Goal: Task Accomplishment & Management: Complete application form

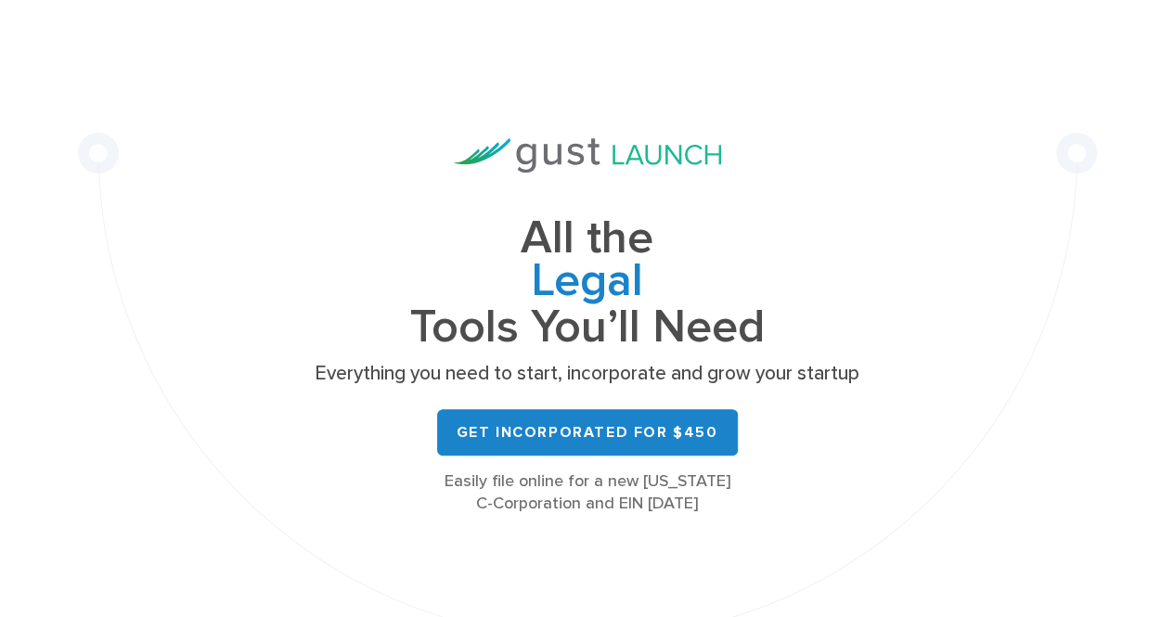
scroll to position [59, 0]
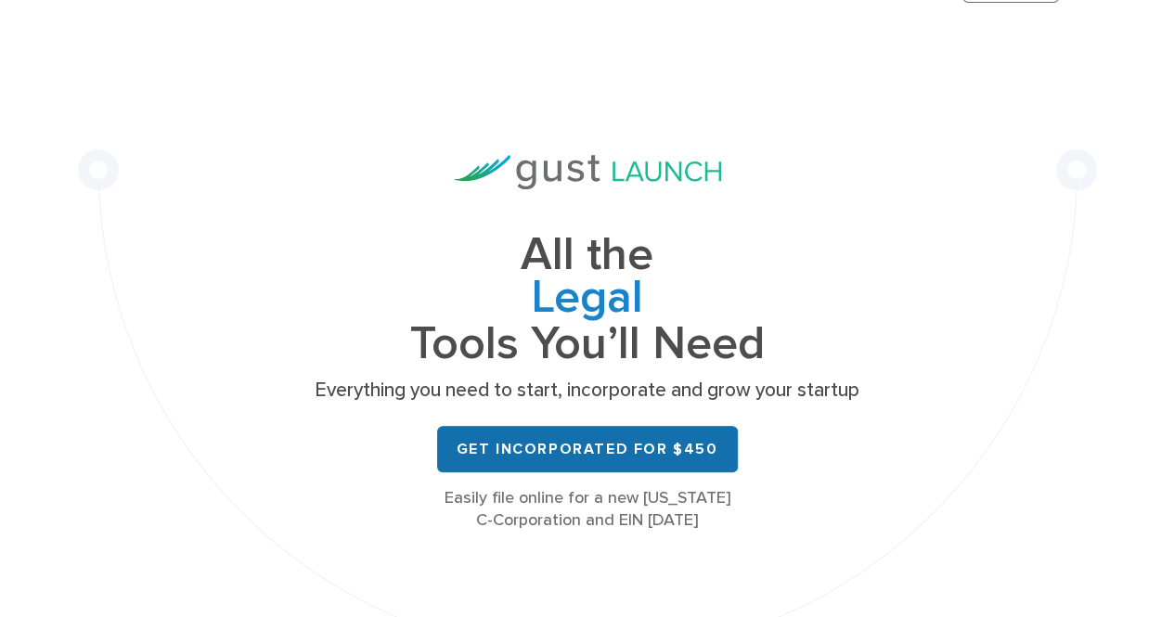
click at [526, 447] on link "Get Incorporated for $450" at bounding box center [587, 449] width 301 height 46
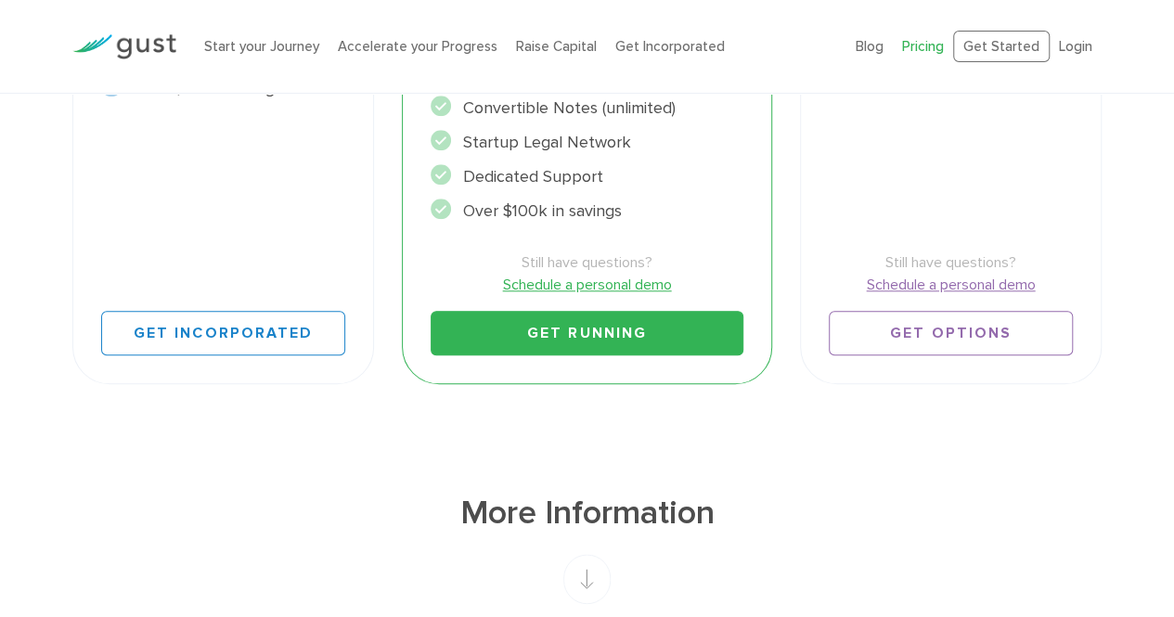
scroll to position [783, 0]
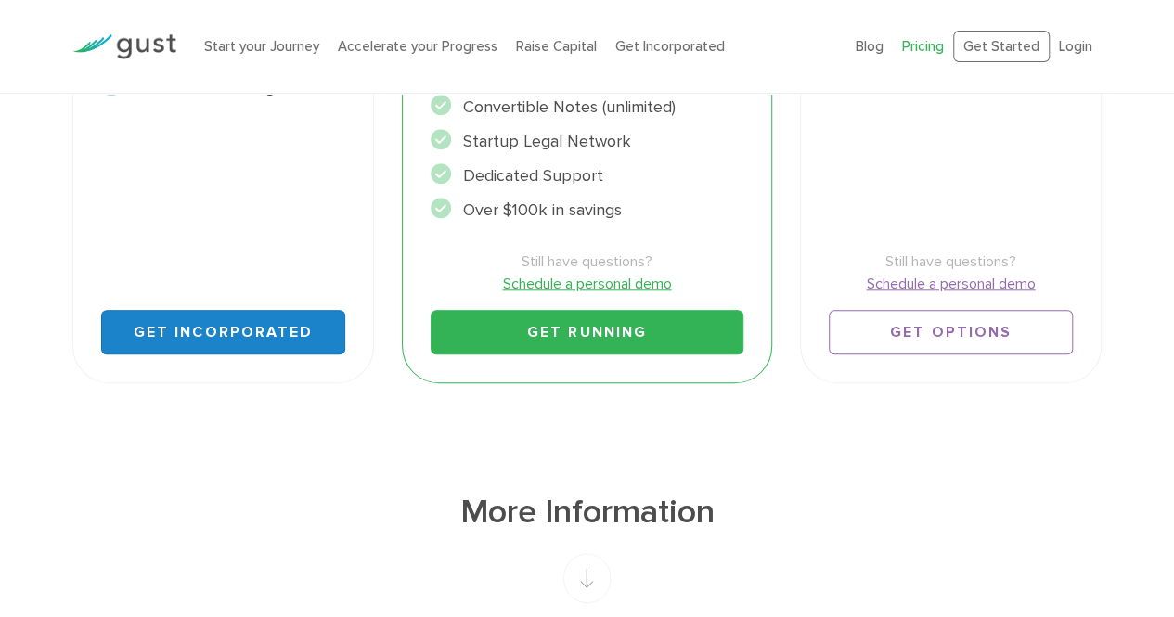
click at [222, 349] on link "Get Incorporated" at bounding box center [223, 332] width 244 height 45
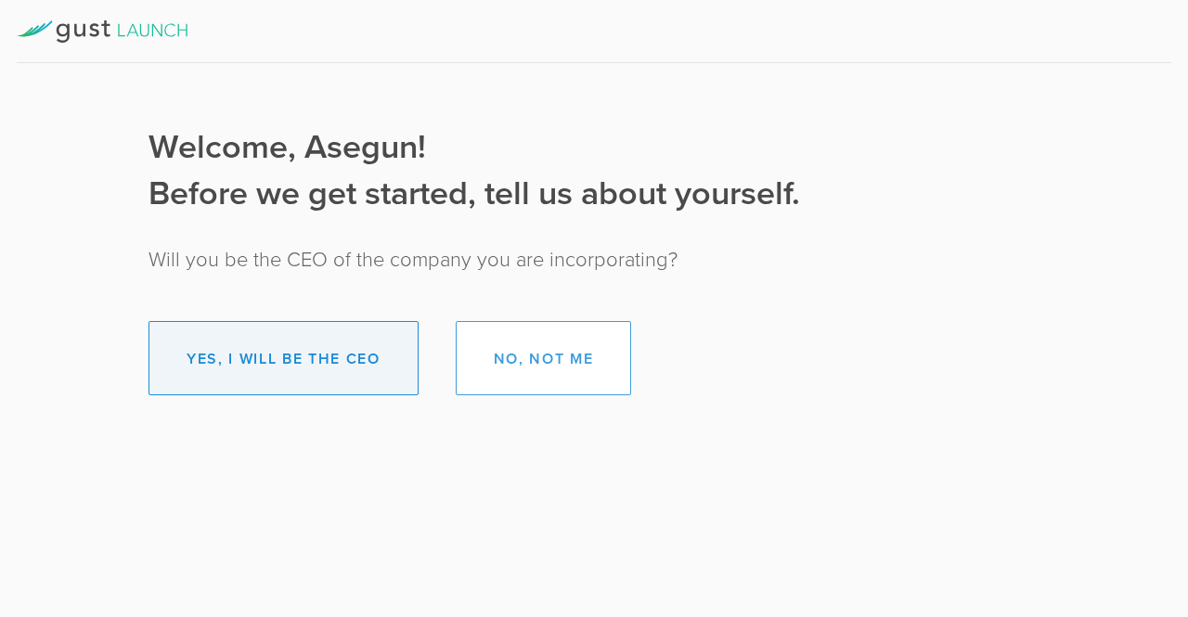
click at [313, 347] on button "Yes, I will be the CEO" at bounding box center [284, 358] width 270 height 74
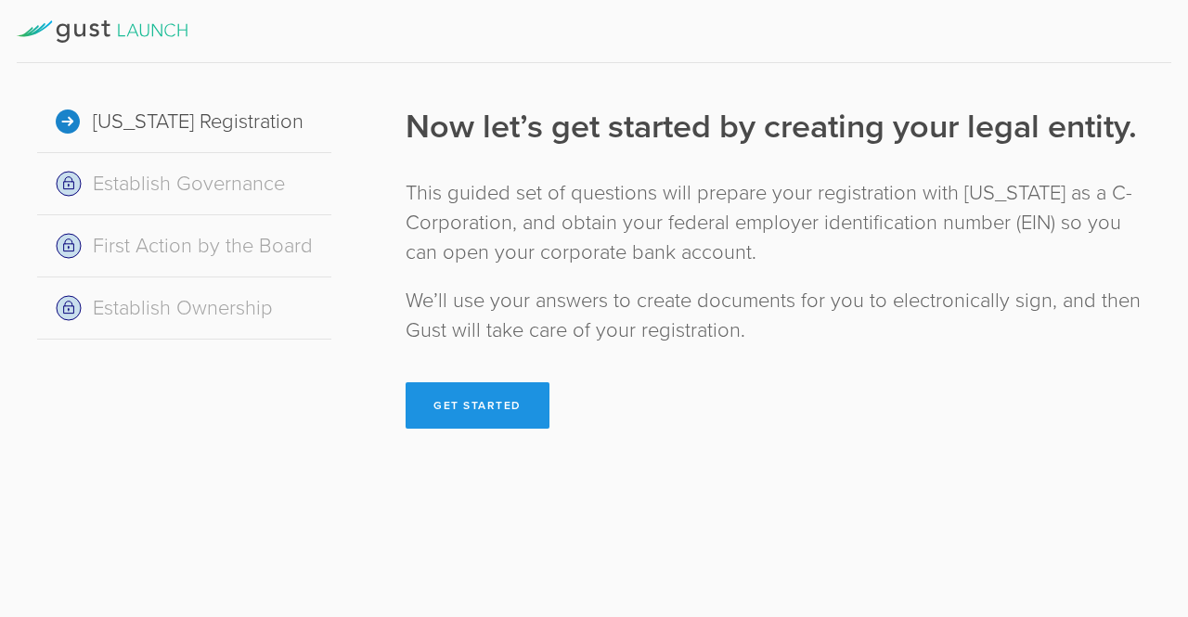
click at [494, 399] on button "Get Started" at bounding box center [478, 405] width 144 height 46
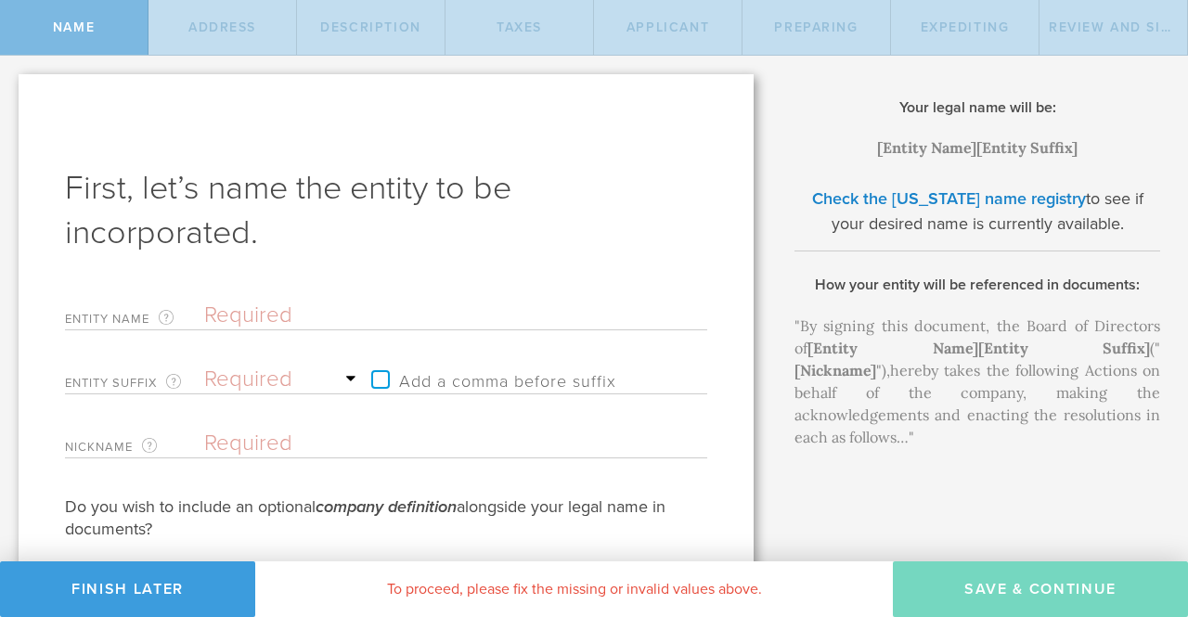
click at [255, 314] on input "text" at bounding box center [423, 316] width 438 height 28
type input "E"
type input "En"
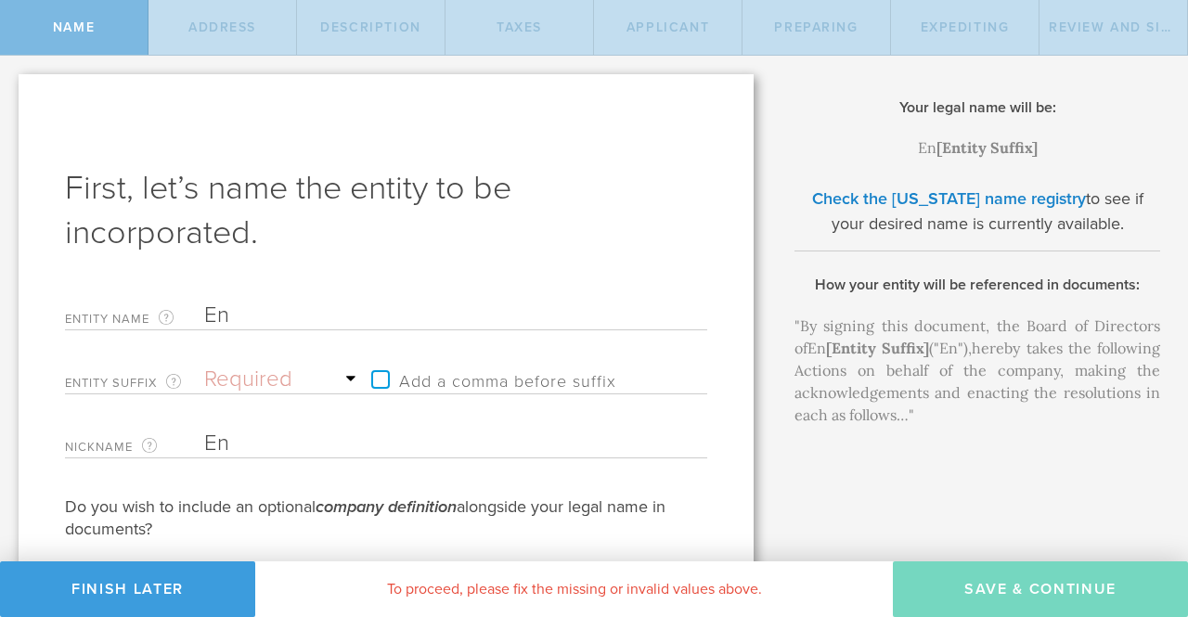
type input "Eng"
type input "Engnm"
type input "Engnmi"
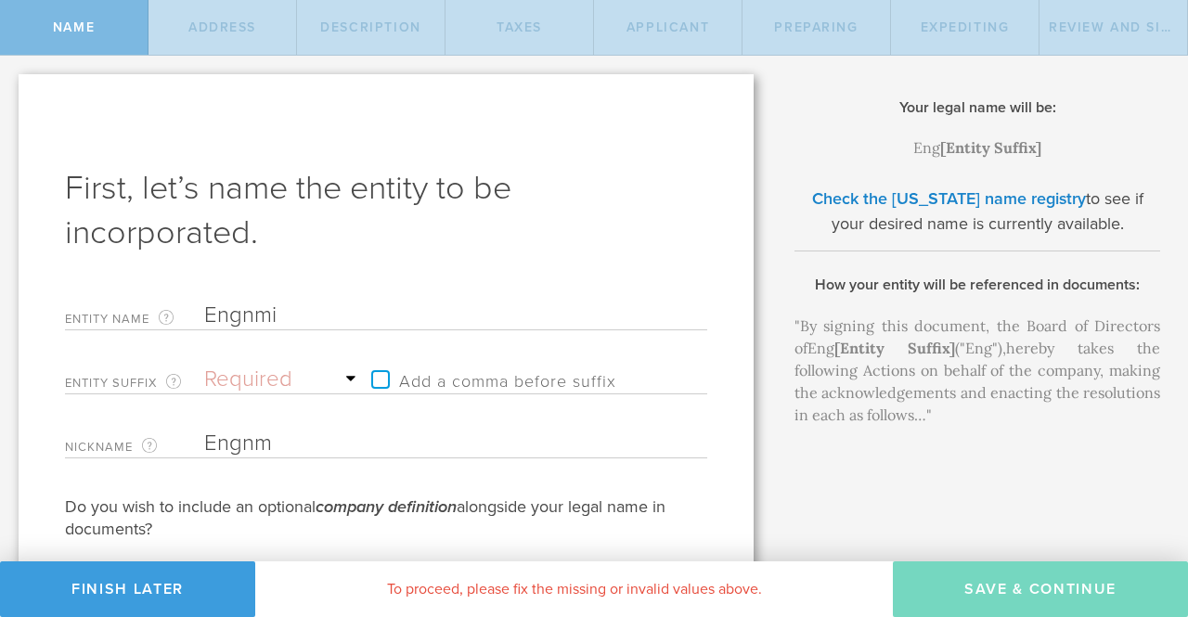
type input "Engnmi"
type input "Engnm"
type input "Engn"
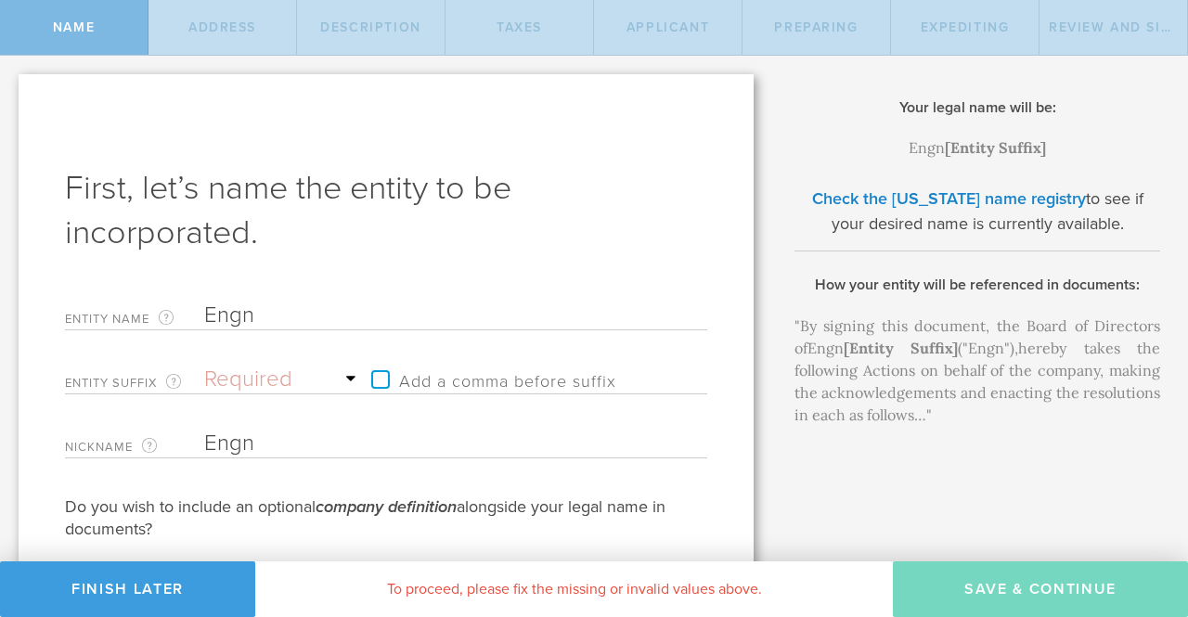
type input "Eng"
type input "Engi"
type input "Engio"
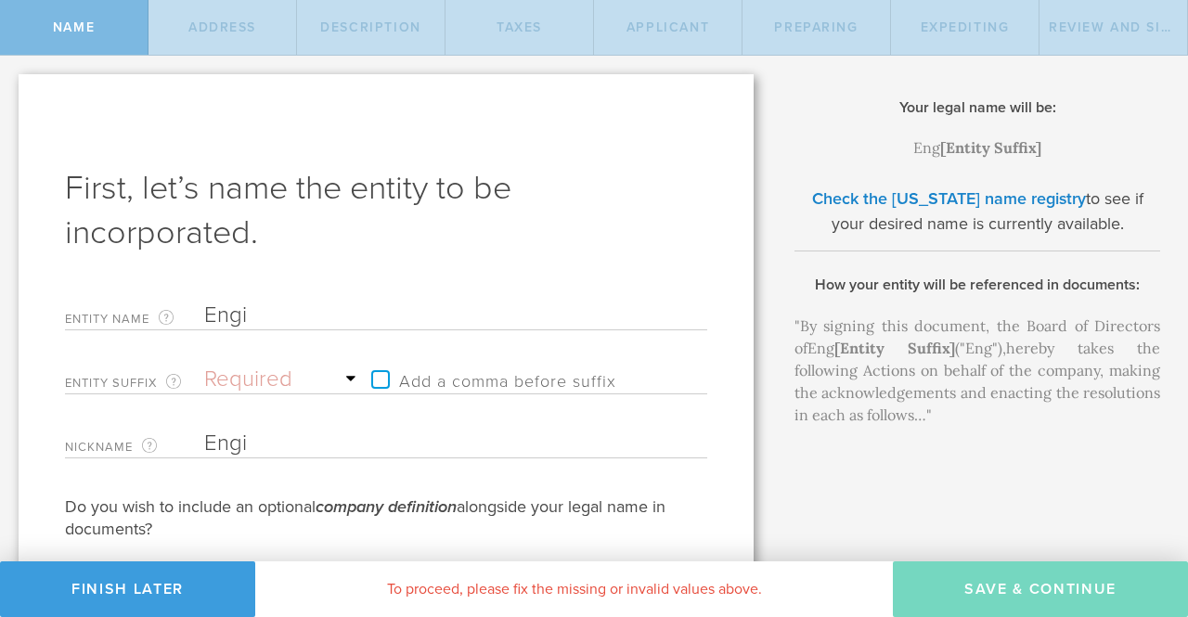
type input "Engio"
type input "Engion"
click at [262, 381] on select "Required Association Club Co. Company Corp. Corporation Foundation Fund Inc. In…" at bounding box center [283, 380] width 158 height 28
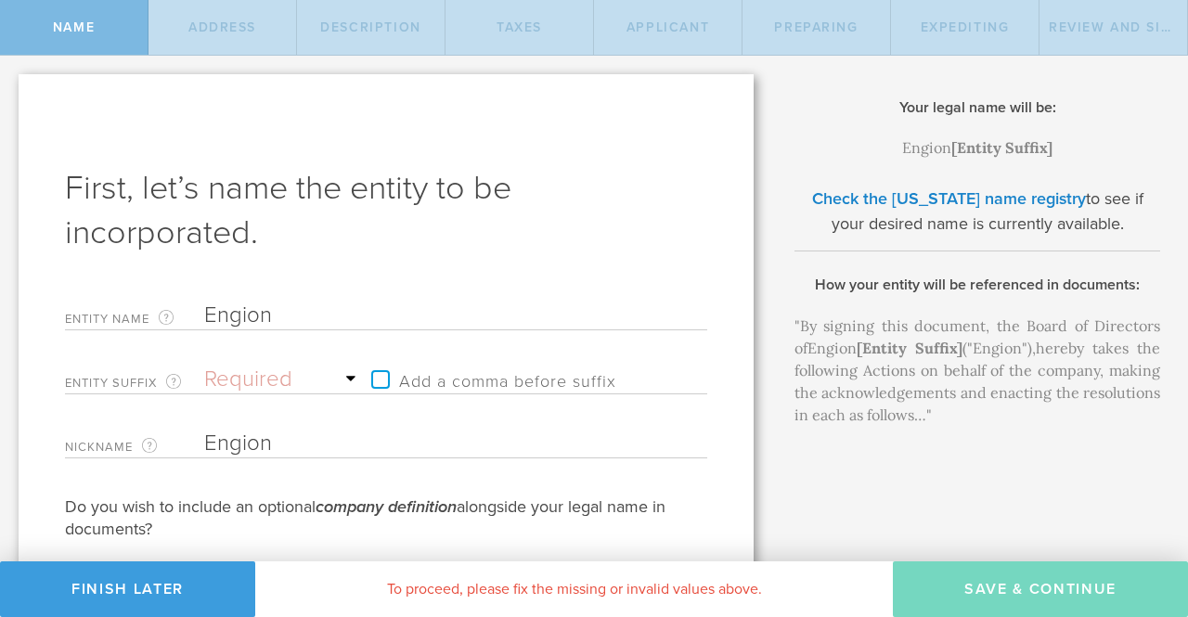
select select "inc."
click at [204, 366] on select "Required Association Club Co. Company Corp. Corporation Foundation Fund Inc. In…" at bounding box center [283, 380] width 158 height 28
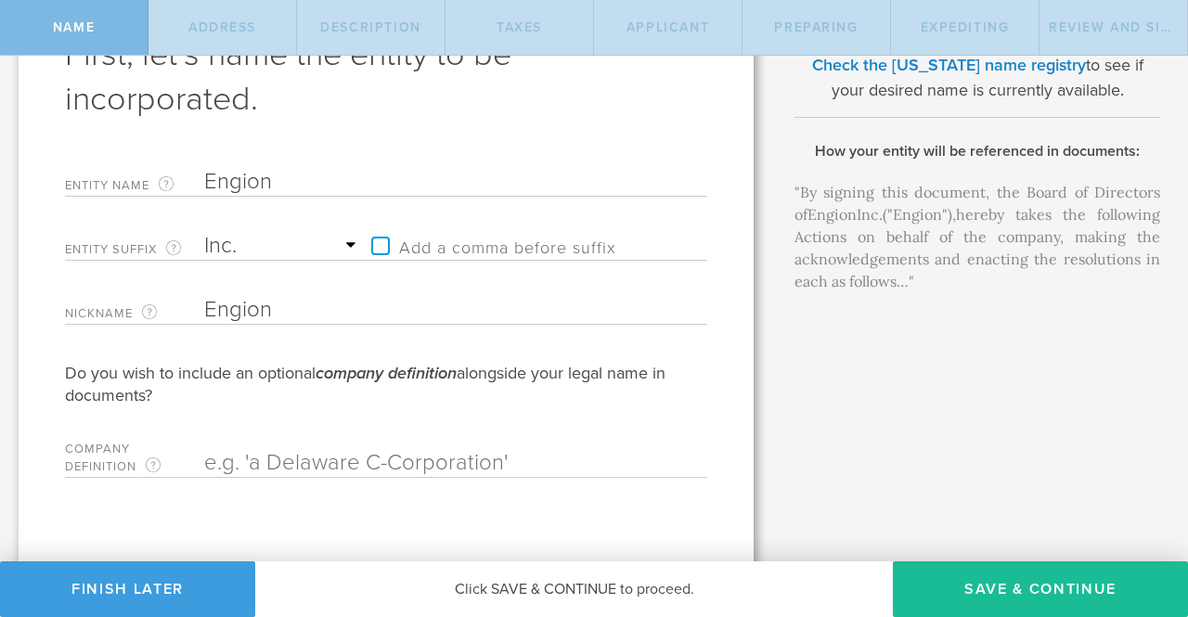
scroll to position [144, 0]
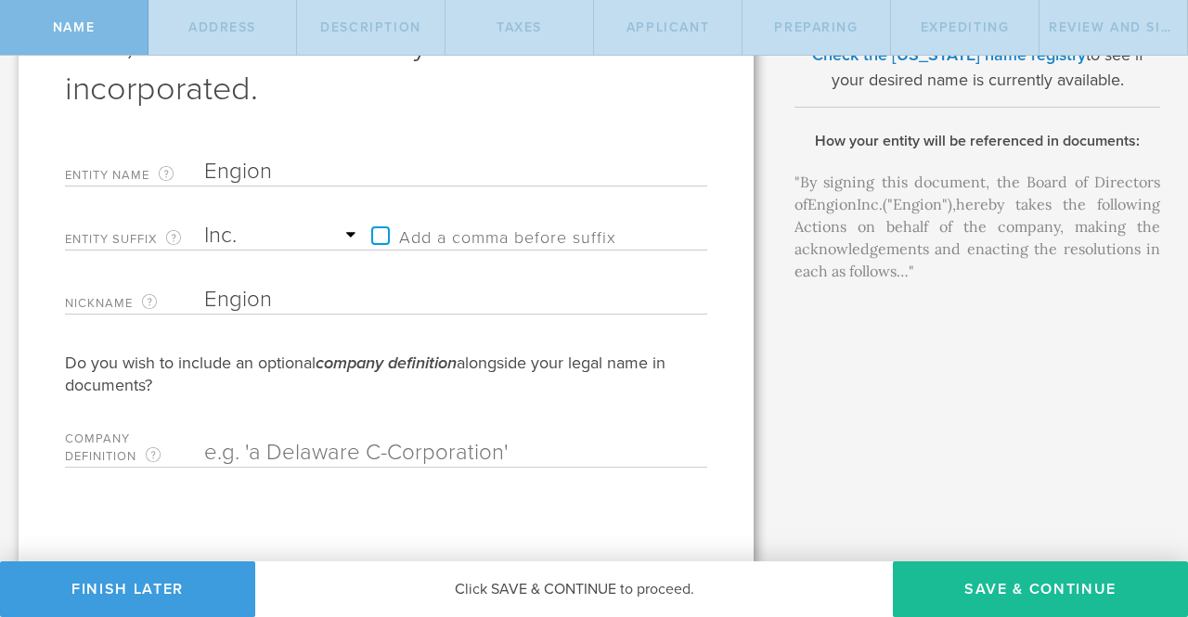
click at [343, 233] on select "Required Association Club Co. Company Corp. Corporation Foundation Fund Inc. In…" at bounding box center [283, 236] width 158 height 28
click at [561, 83] on h1 "First, let’s name the entity to be incorporated." at bounding box center [386, 66] width 642 height 89
click at [455, 458] on input "text" at bounding box center [423, 453] width 438 height 28
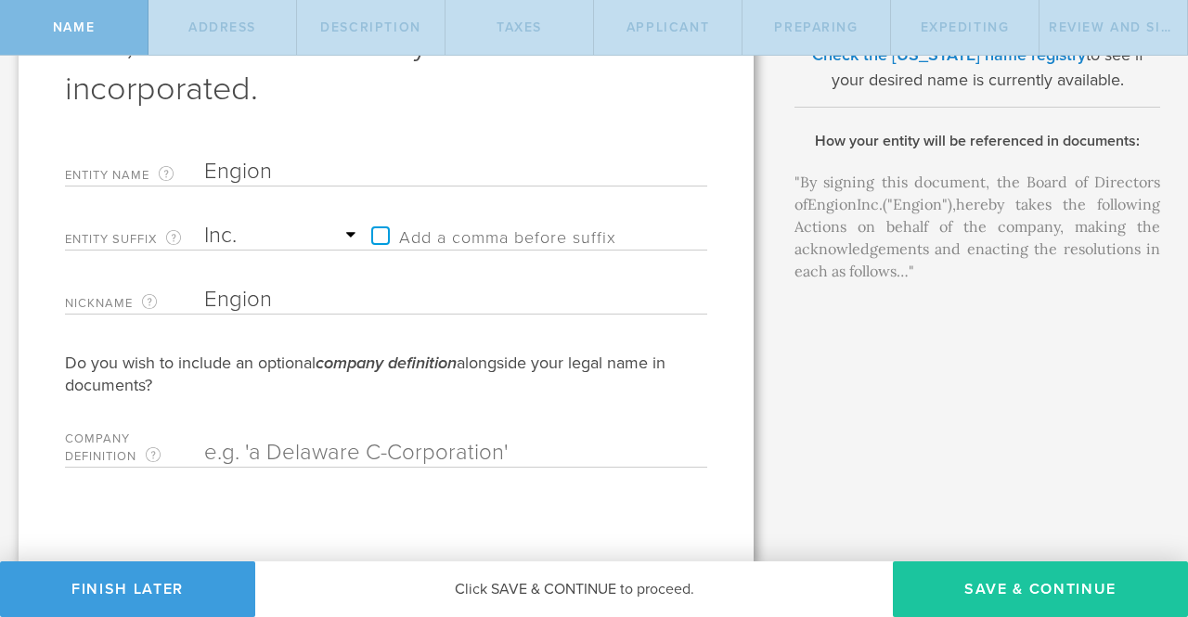
click at [1028, 601] on button "Save & Continue" at bounding box center [1040, 590] width 295 height 56
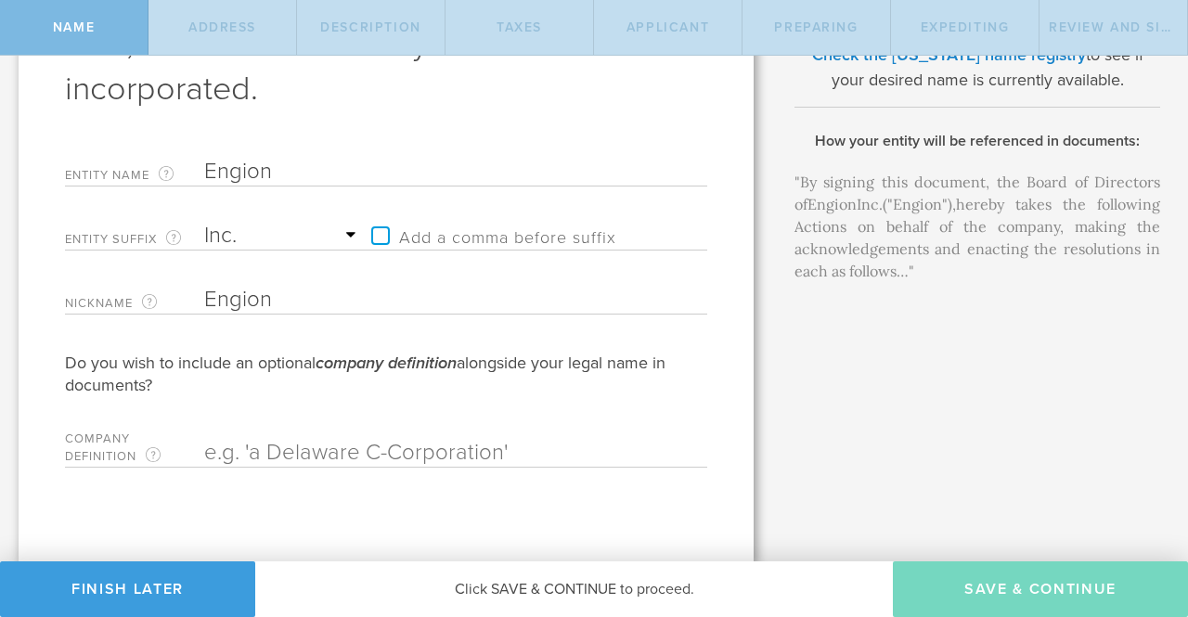
checkbox input "true"
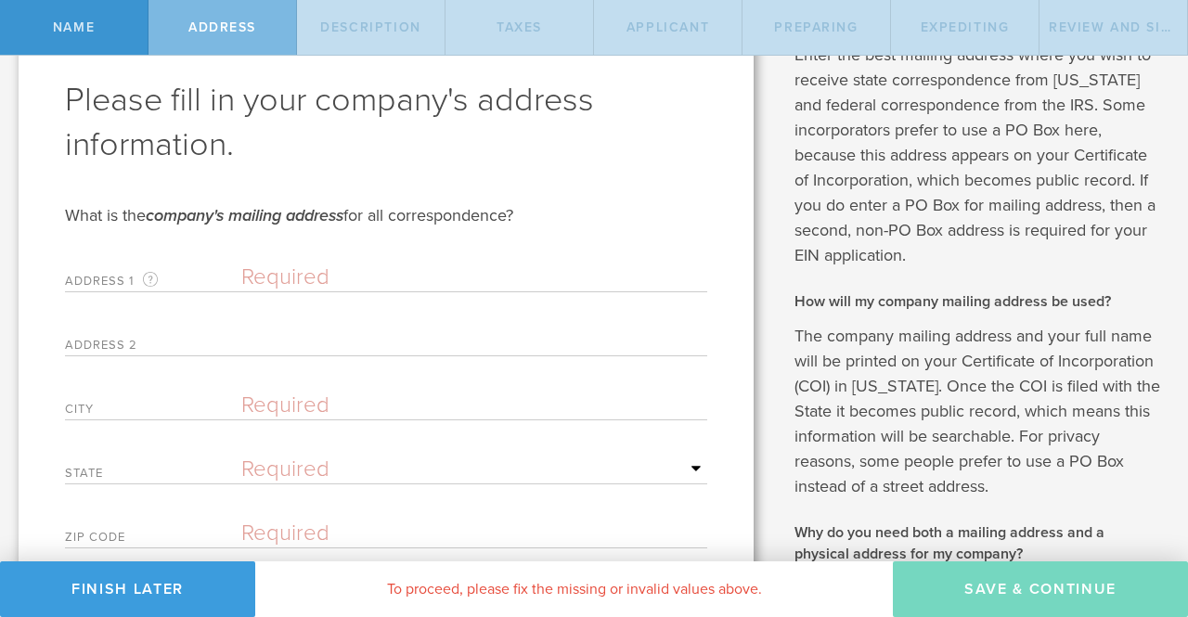
scroll to position [159, 0]
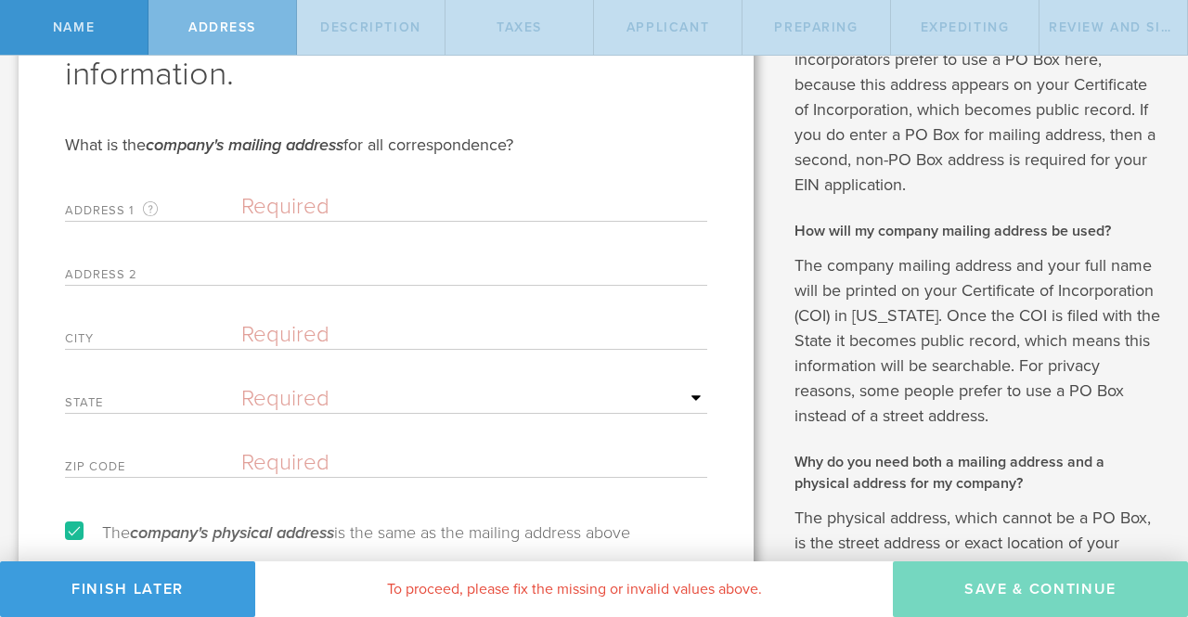
click at [278, 205] on input "text" at bounding box center [474, 207] width 466 height 28
click at [314, 212] on input "13" at bounding box center [474, 207] width 466 height 28
paste input "leitha"
type input "13 leitha drive"
type input "Waltham"
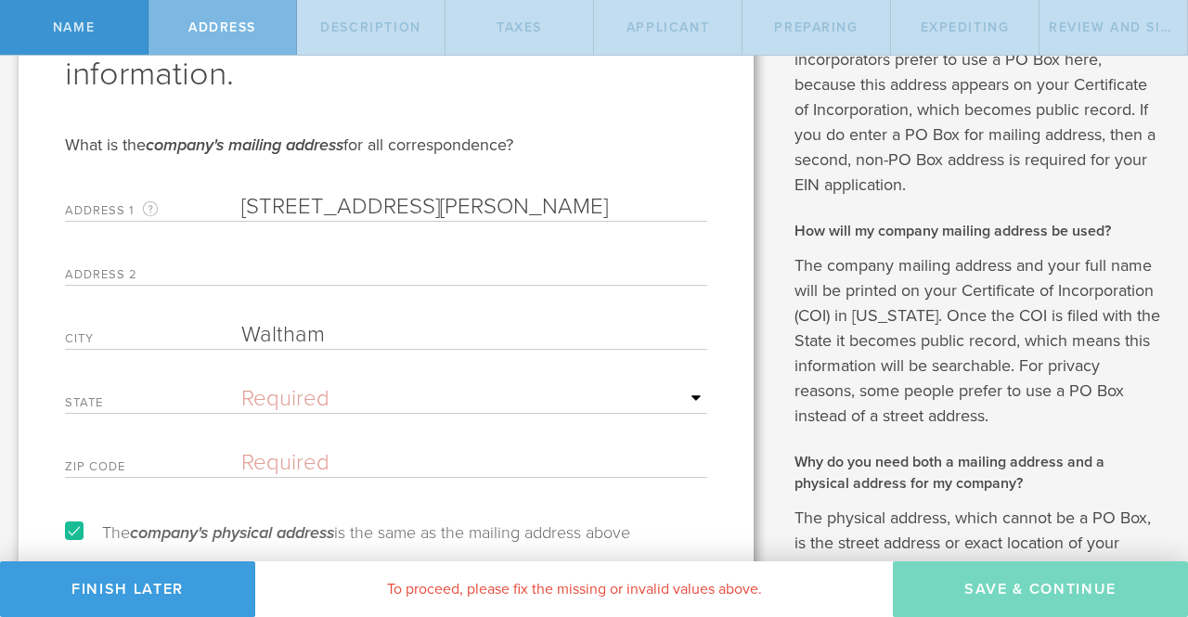
click at [313, 390] on select "Required Alabama Alaska Arizona Arkansas California Colorado Connecticut Delawa…" at bounding box center [474, 399] width 466 height 28
select select "MA"
click at [241, 385] on select "Required Alabama Alaska Arizona Arkansas California Colorado Connecticut Delawa…" at bounding box center [474, 399] width 466 height 28
click at [294, 450] on input "text" at bounding box center [474, 463] width 466 height 28
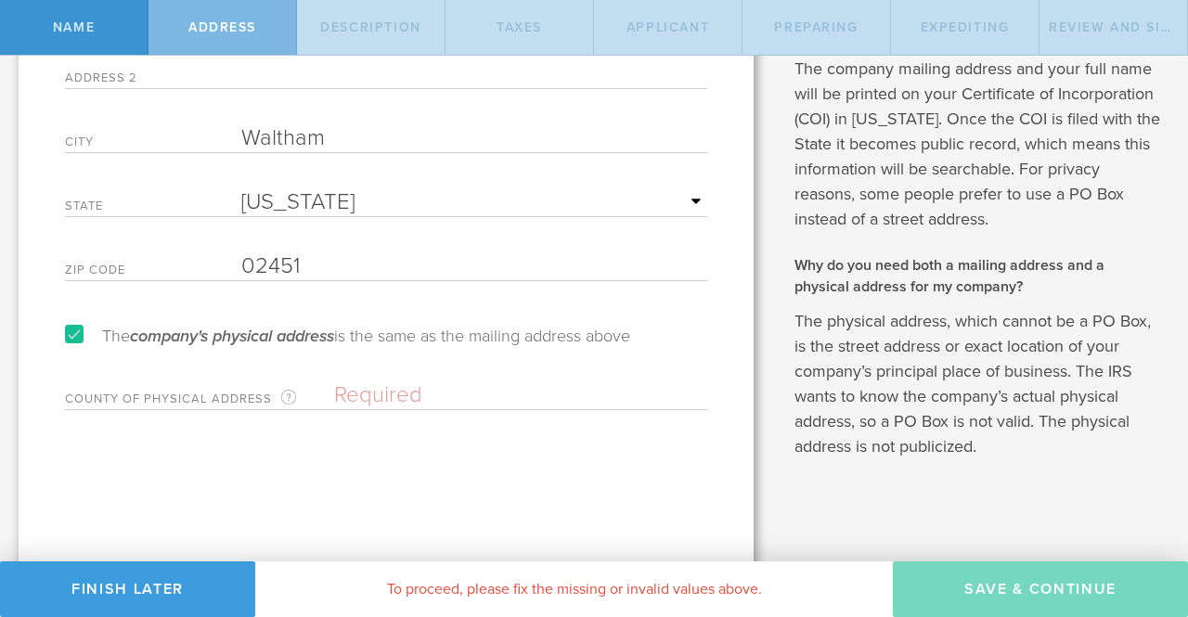
scroll to position [359, 0]
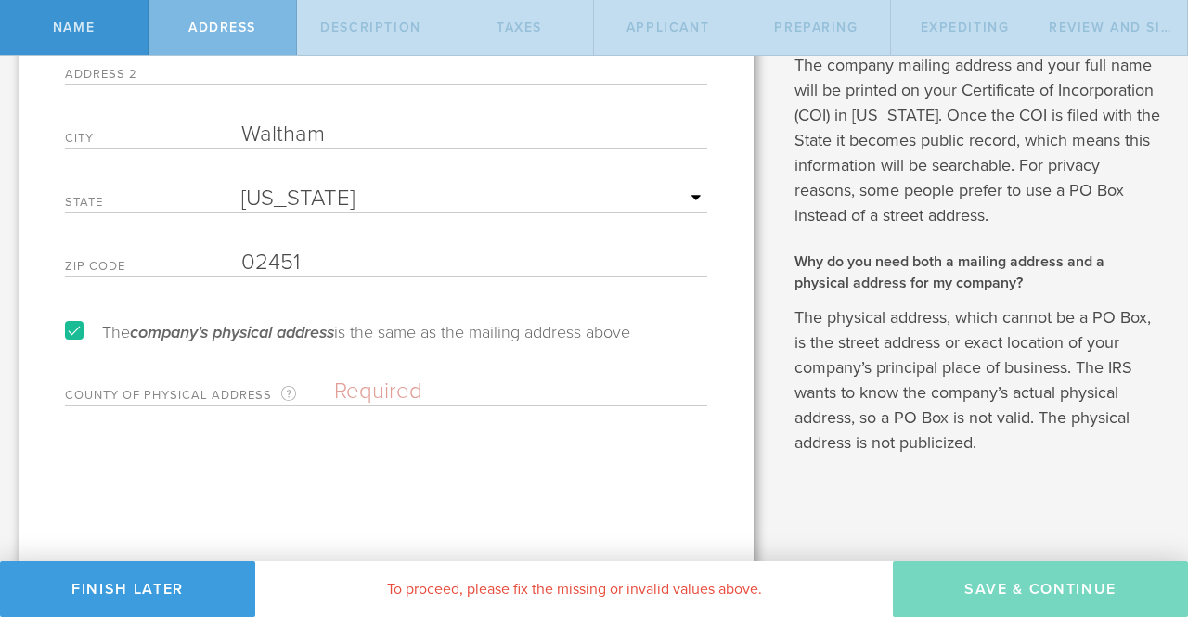
type input "02451"
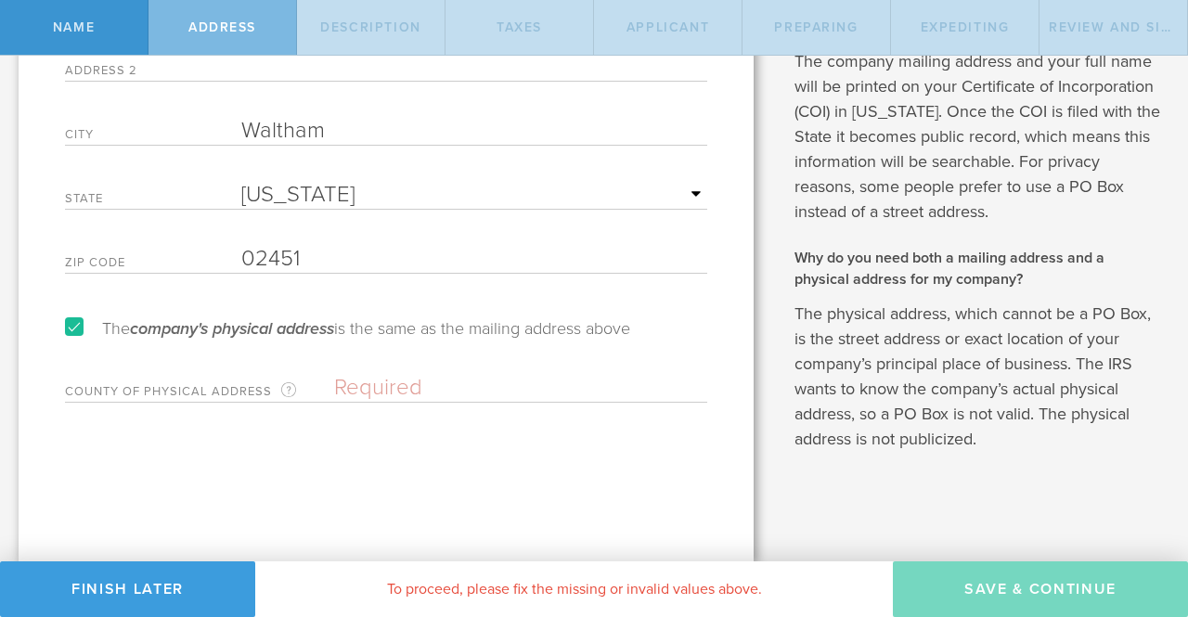
click at [369, 381] on input "text" at bounding box center [520, 388] width 373 height 28
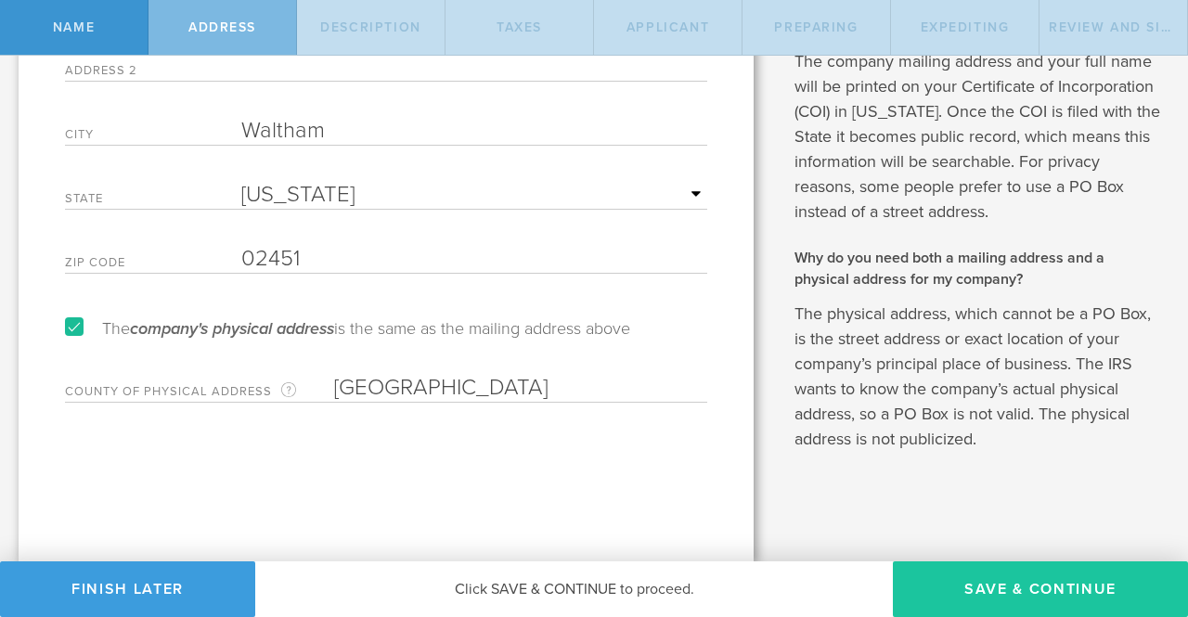
type input "Middlesex"
click at [985, 582] on button "Save & Continue" at bounding box center [1040, 590] width 295 height 56
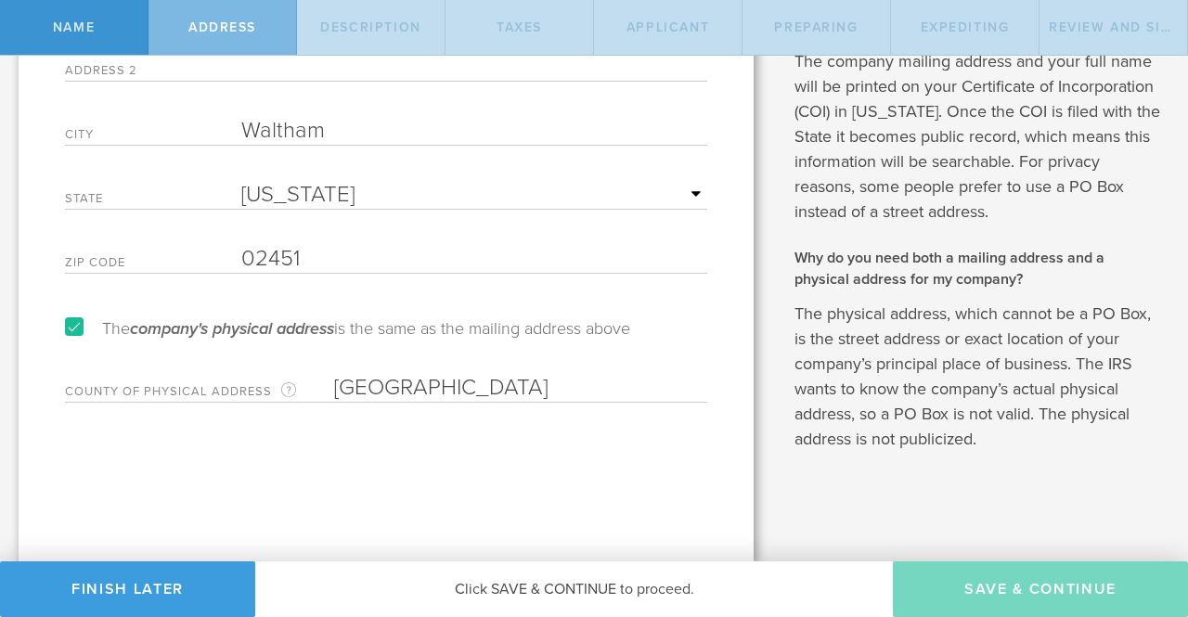
scroll to position [0, 0]
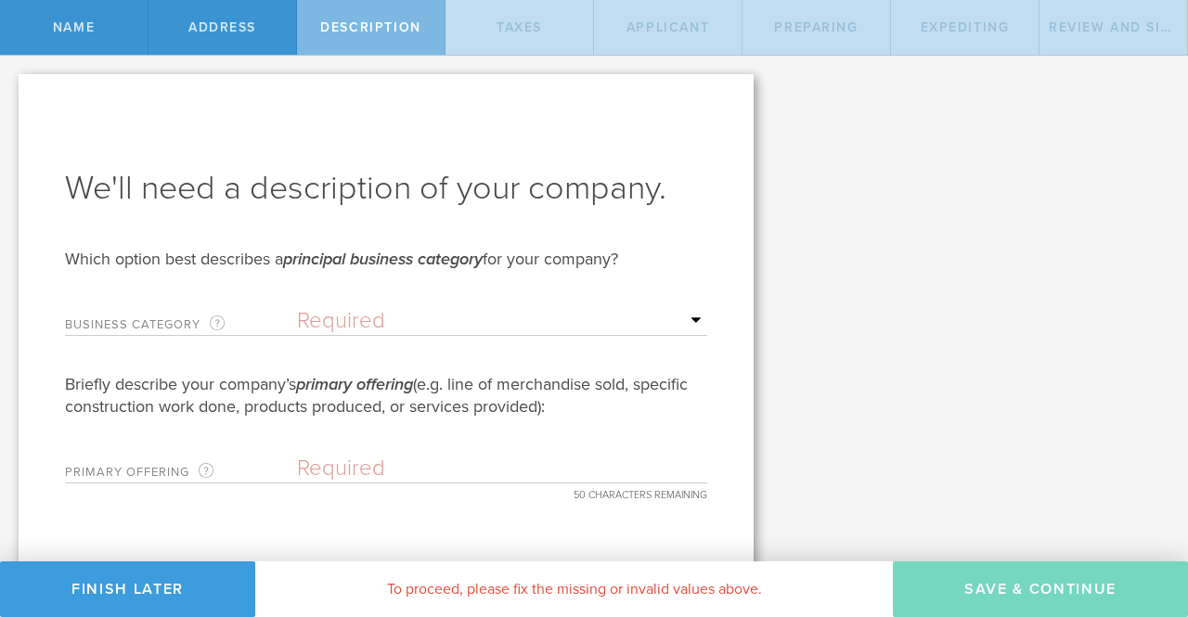
click at [323, 315] on select "Required Accommodation & food service Construction Finance & insurance Health c…" at bounding box center [502, 321] width 410 height 28
click at [330, 325] on select "Required Accommodation & food service Construction Finance & insurance Health c…" at bounding box center [502, 321] width 410 height 28
select select "manufacturing"
click at [297, 307] on select "Required Accommodation & food service Construction Finance & insurance Health c…" at bounding box center [502, 321] width 410 height 28
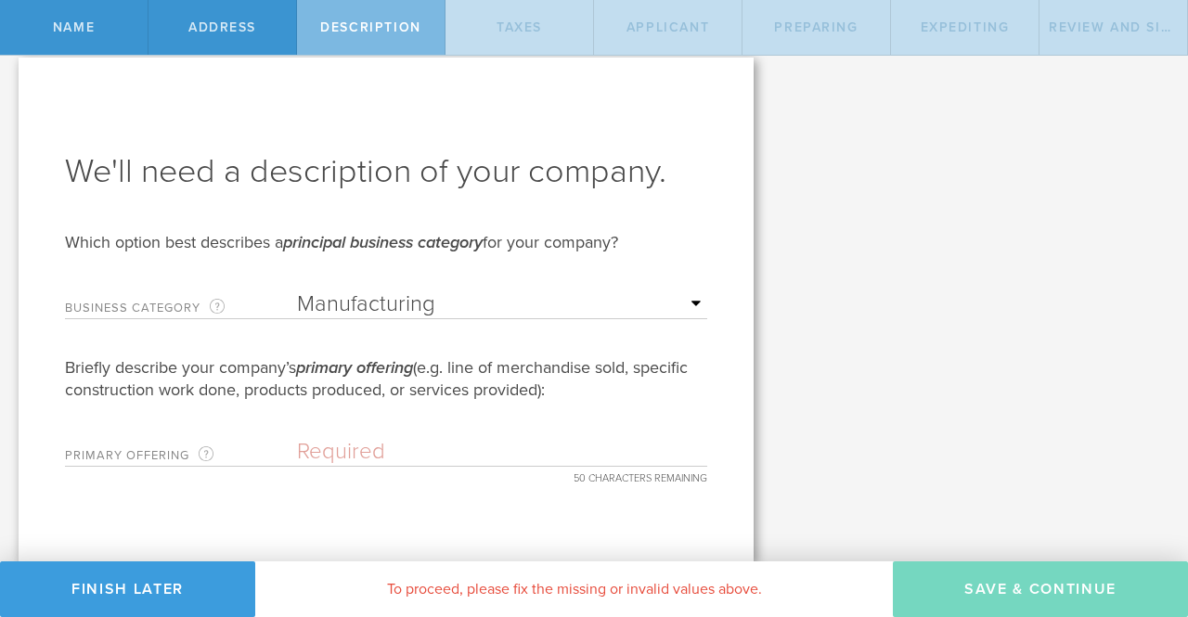
click at [366, 450] on input "text" at bounding box center [502, 452] width 410 height 28
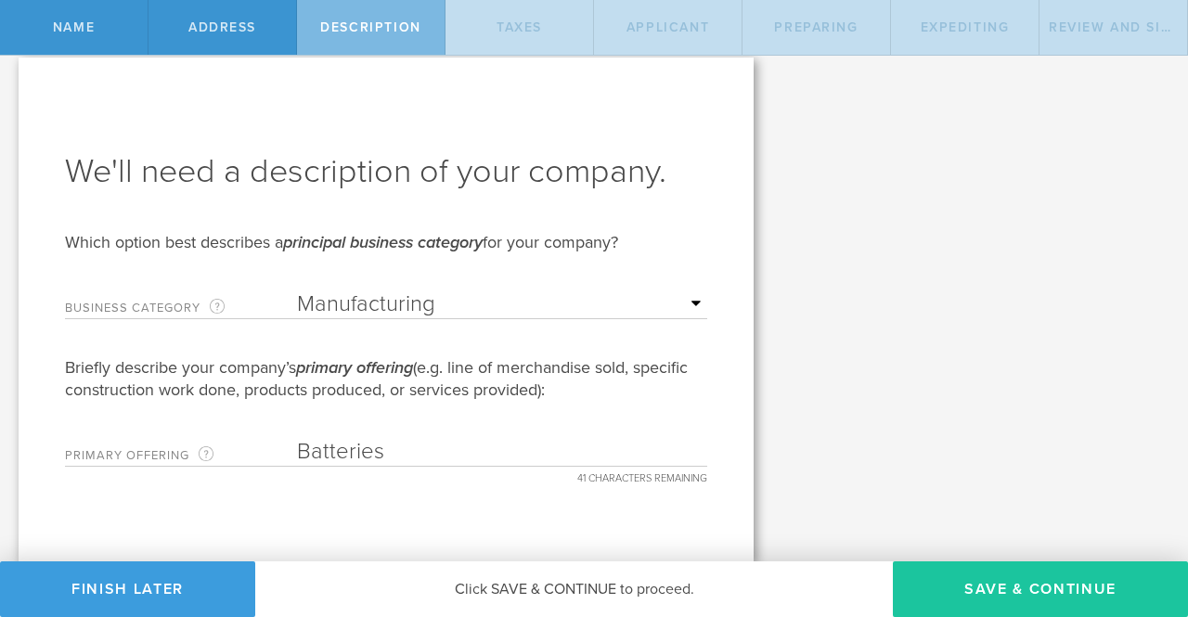
type input "Batteries"
click at [1011, 594] on button "Save & Continue" at bounding box center [1040, 590] width 295 height 56
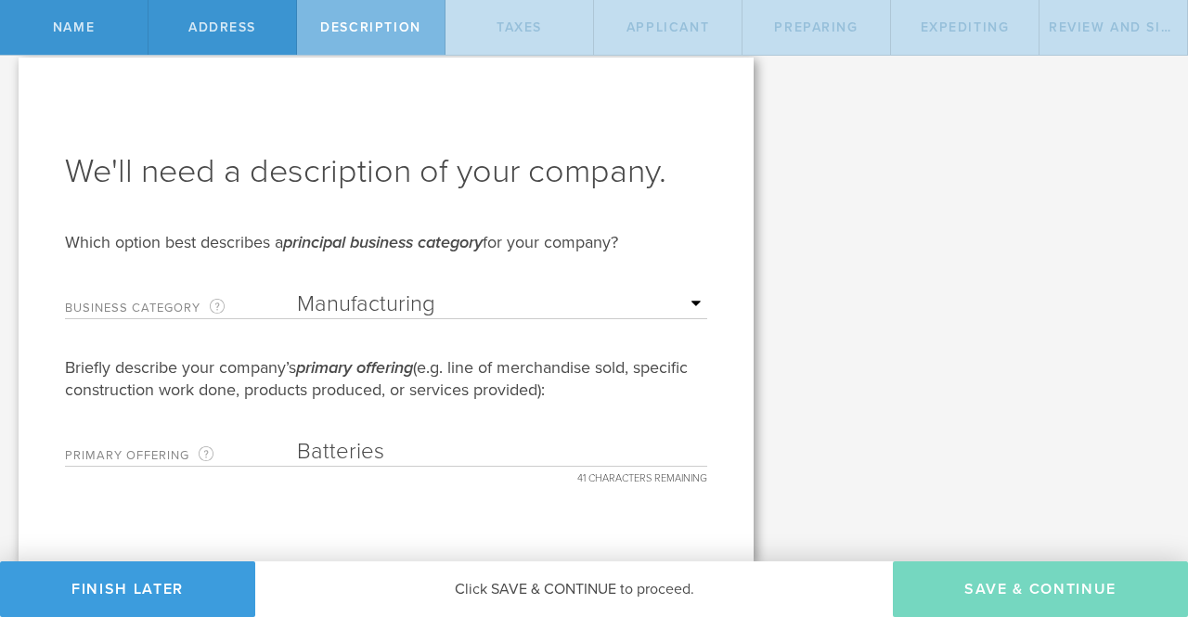
type input "0"
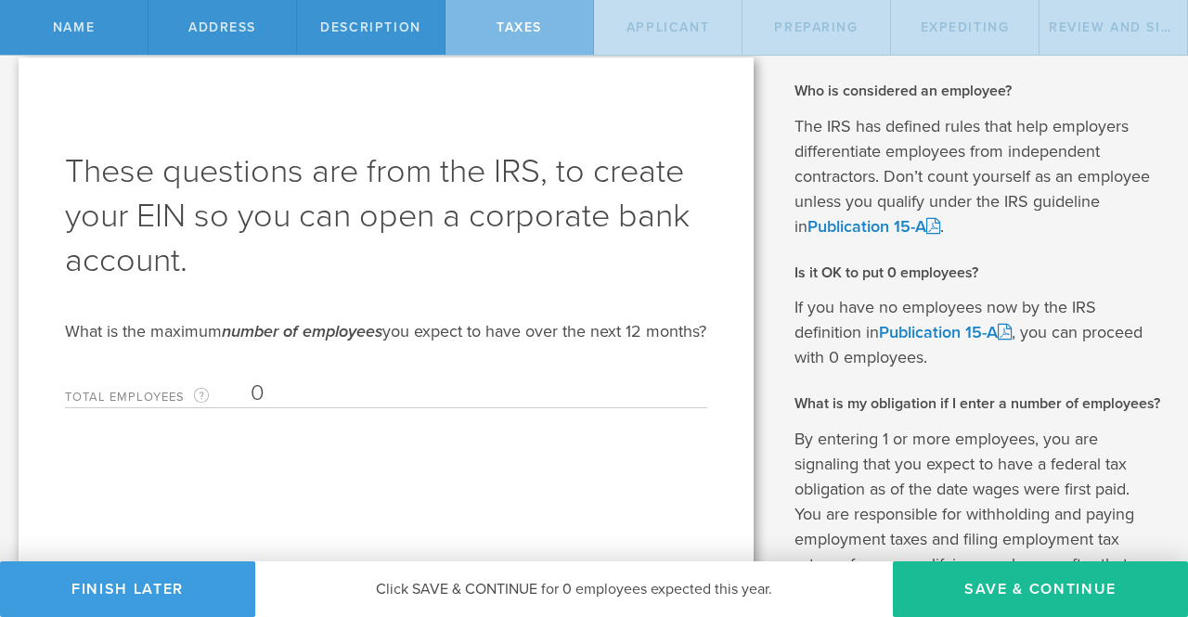
scroll to position [0, 0]
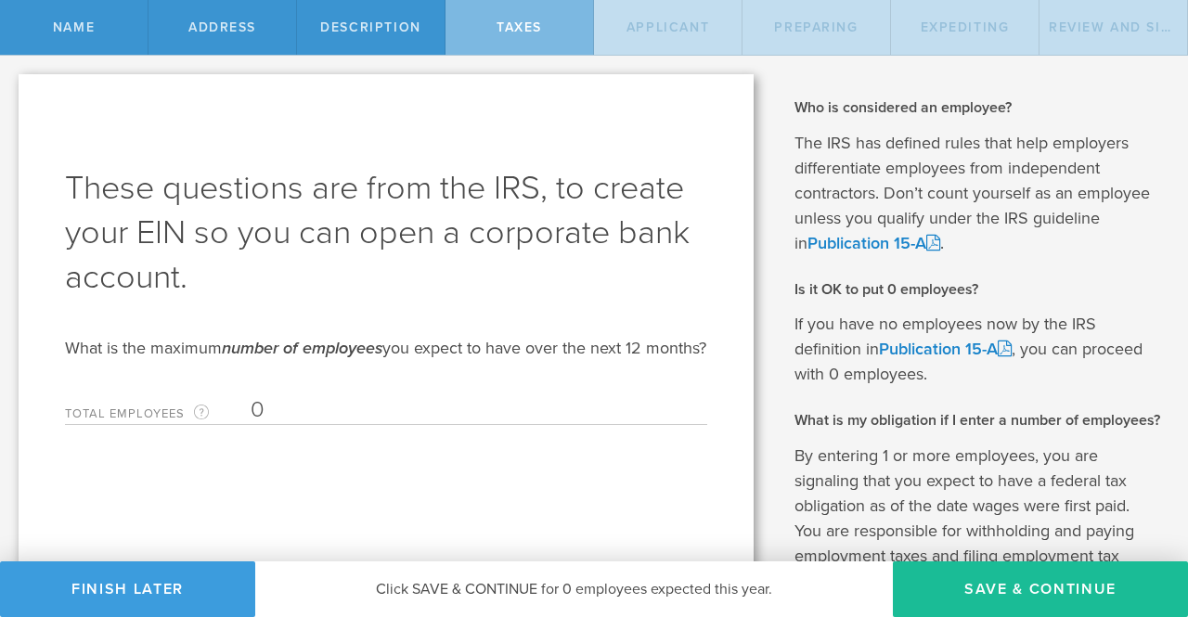
click at [264, 424] on input "0" at bounding box center [474, 410] width 447 height 28
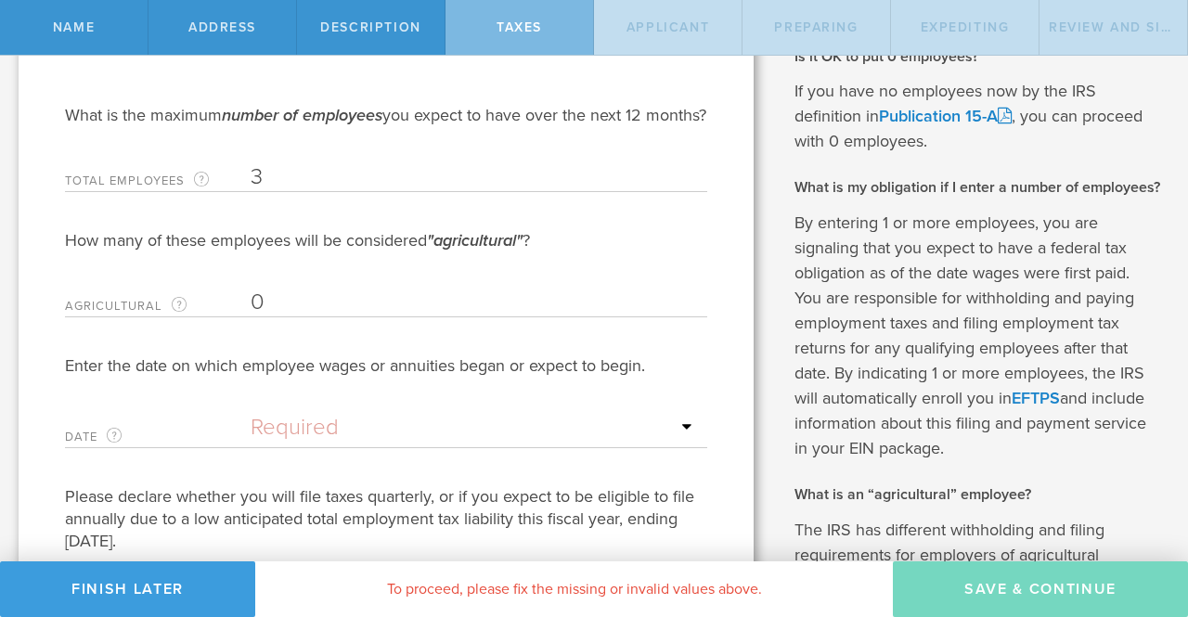
scroll to position [252, 0]
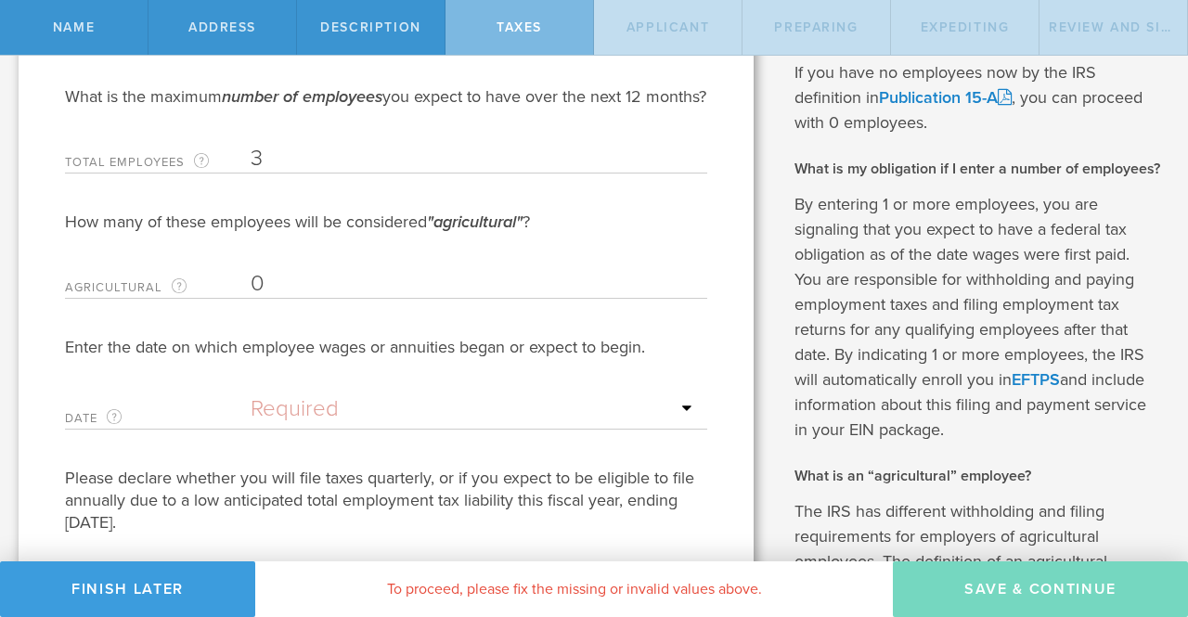
type input "3"
click at [284, 298] on input "0" at bounding box center [474, 284] width 447 height 28
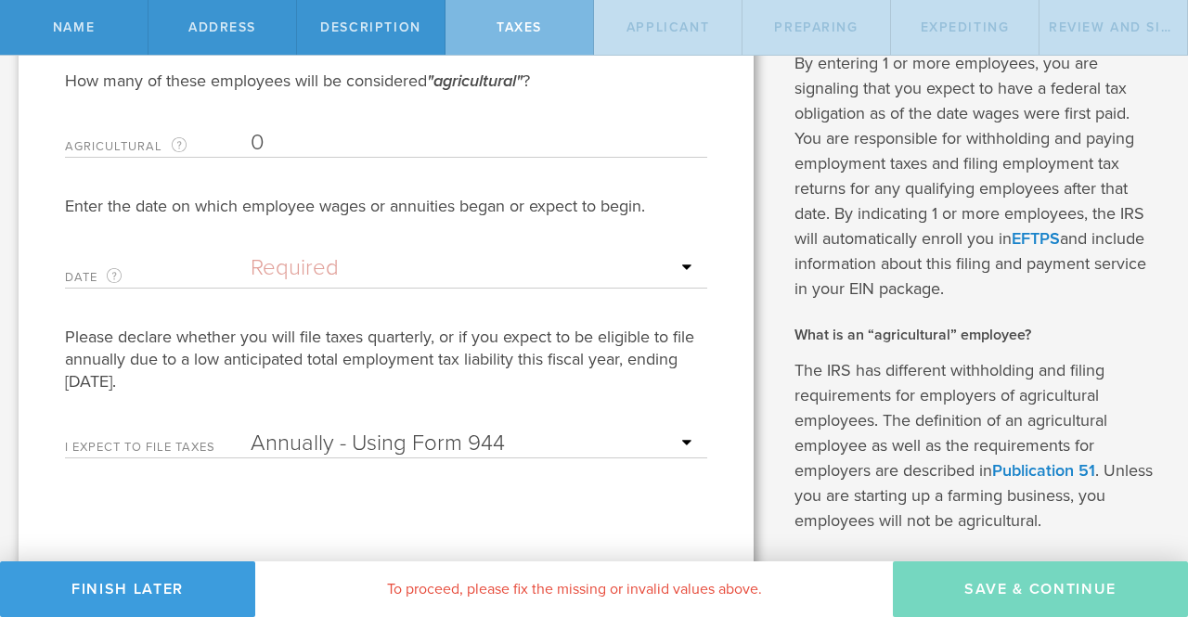
click at [425, 282] on input "text" at bounding box center [474, 268] width 447 height 28
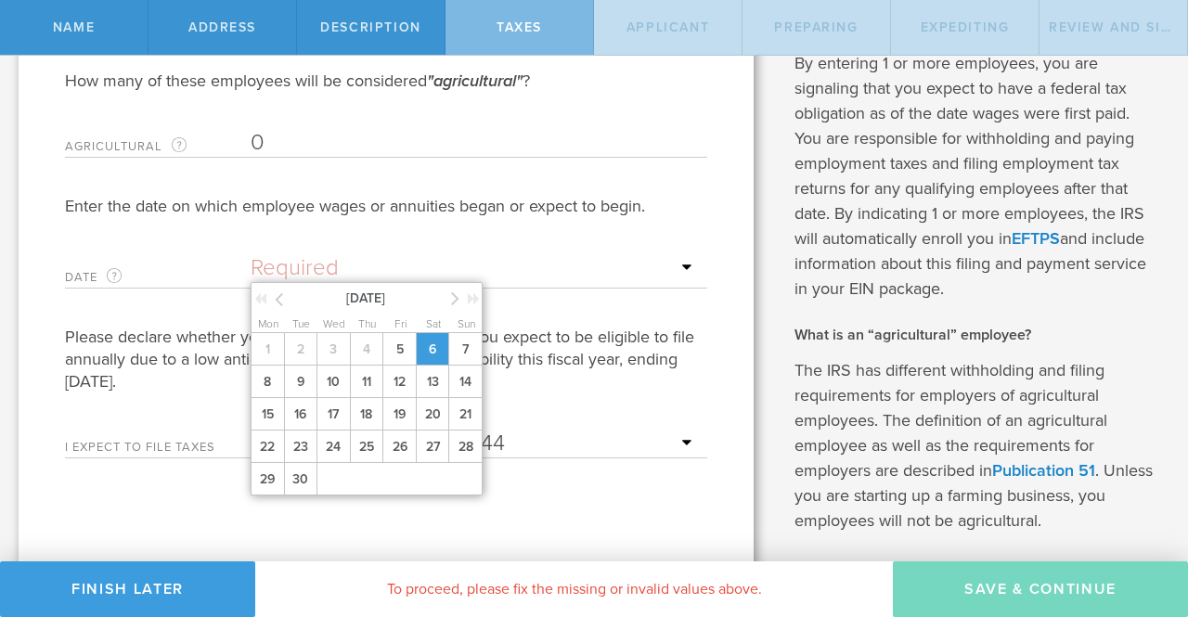
click at [423, 366] on span "6" at bounding box center [432, 349] width 33 height 32
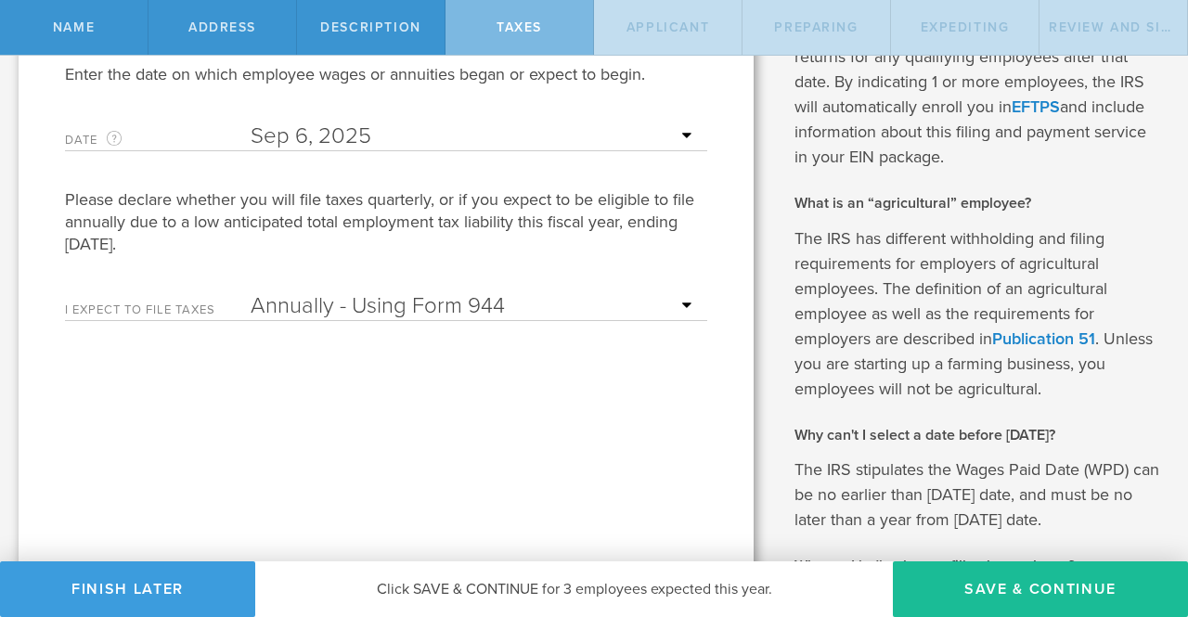
scroll to position [531, 0]
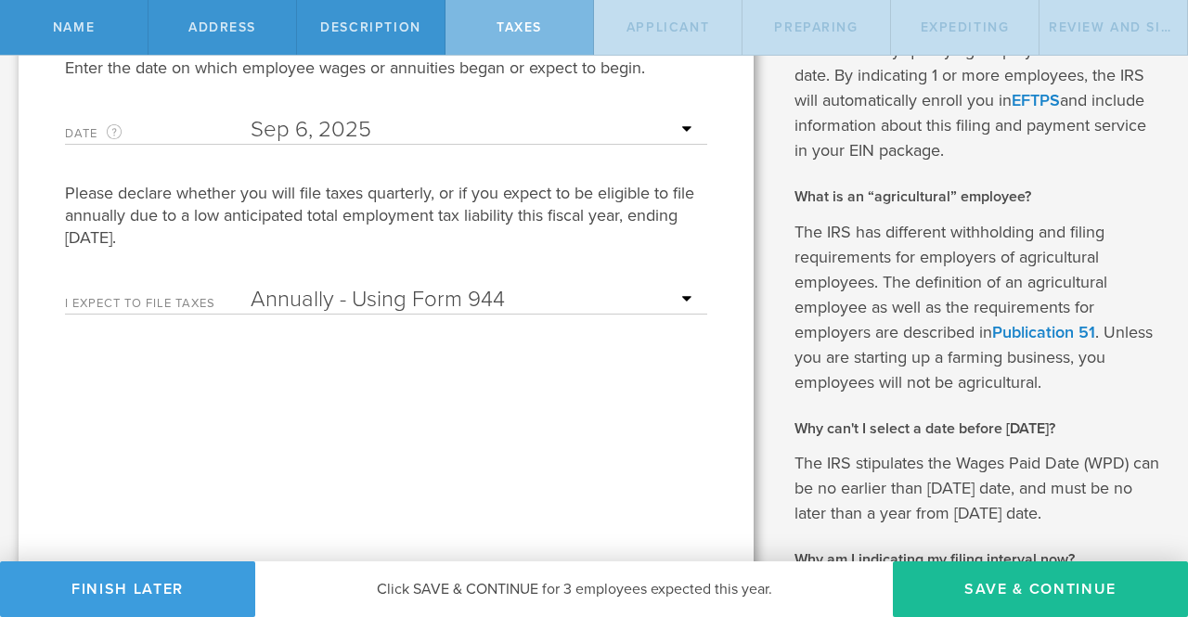
click at [425, 314] on select "Annually - Using Form 944 Quarterly - Using Form 941" at bounding box center [474, 300] width 447 height 28
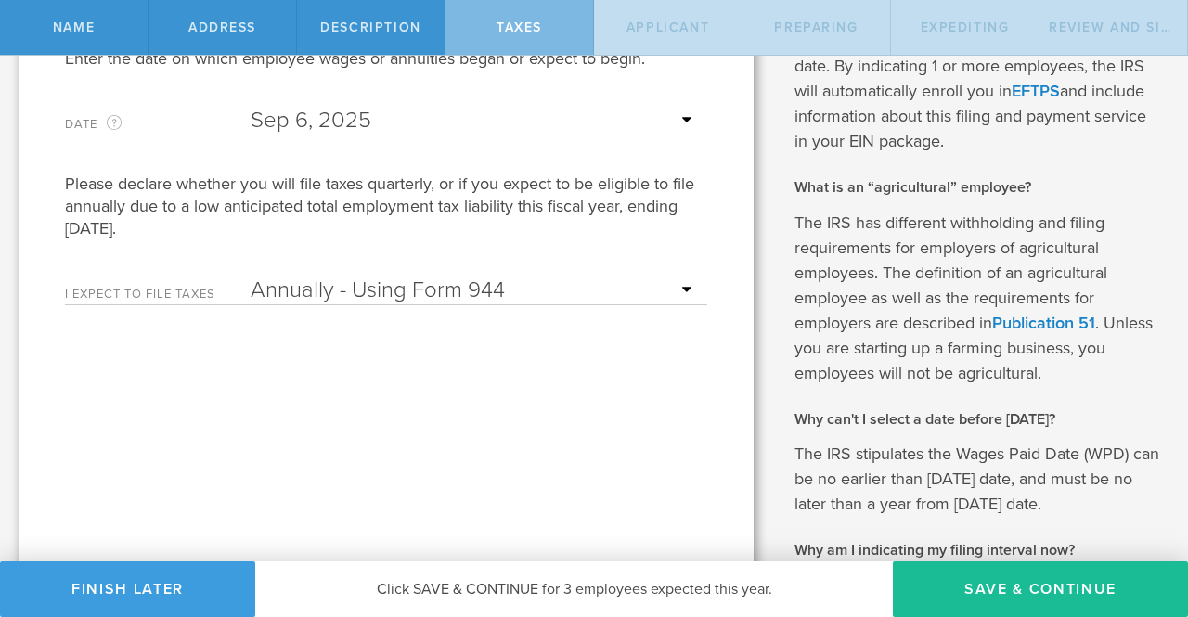
scroll to position [542, 0]
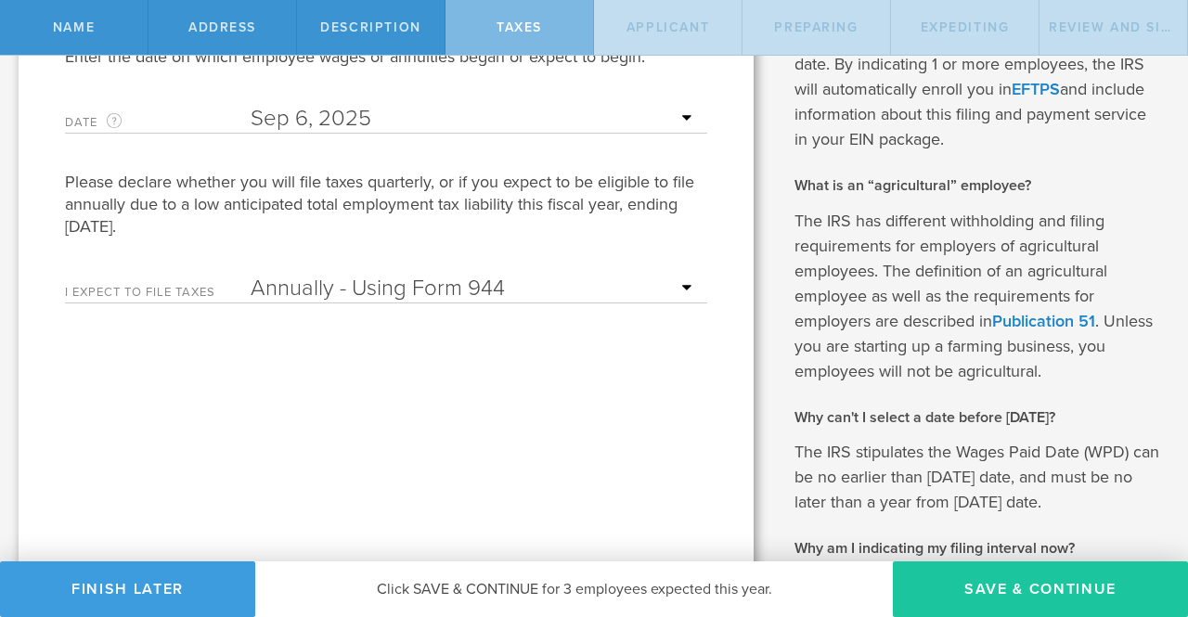
click at [1001, 596] on button "Save & Continue" at bounding box center [1040, 590] width 295 height 56
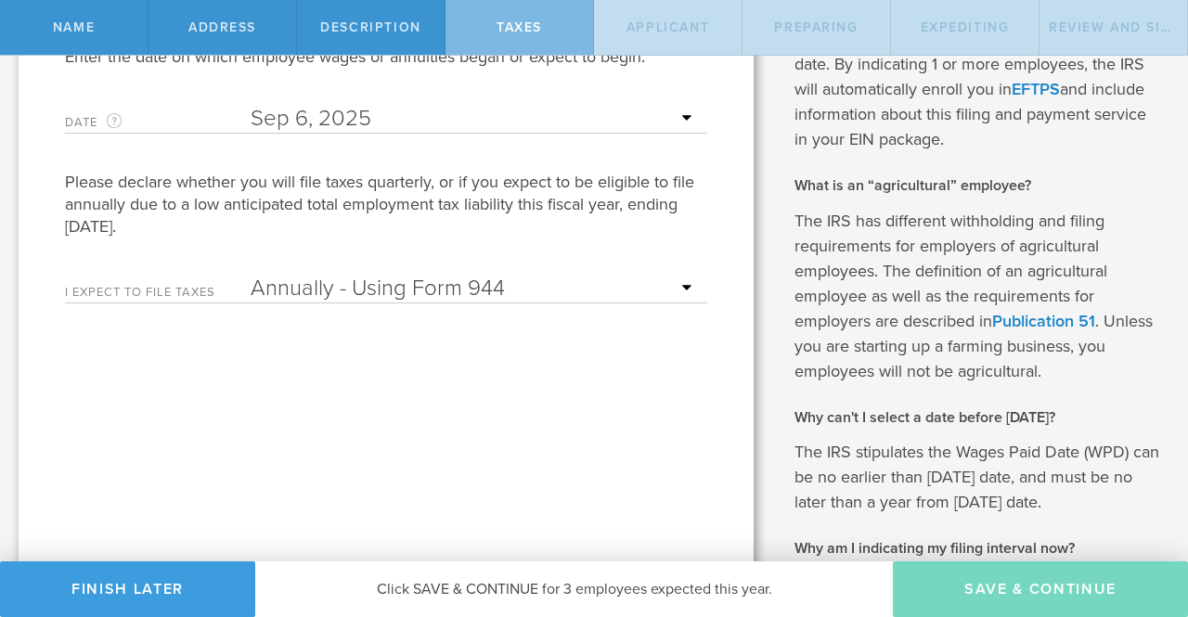
type input "CEO"
select select "US"
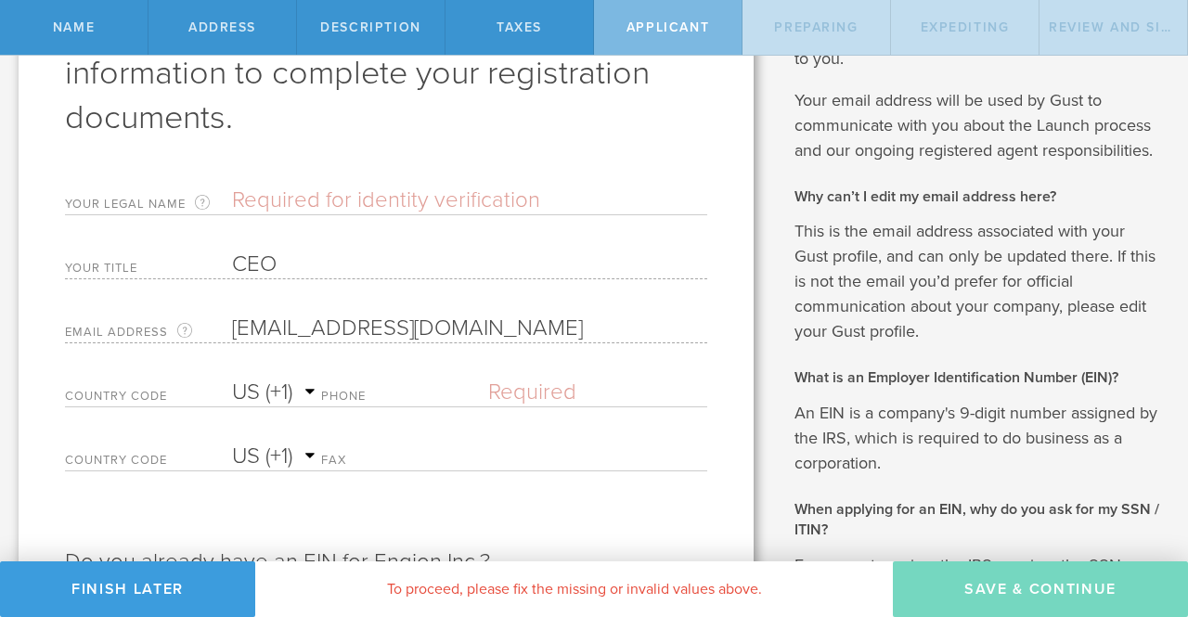
scroll to position [161, 0]
click at [269, 187] on input "text" at bounding box center [469, 200] width 475 height 28
type input "Asegun Henry"
click at [366, 378] on div "Phone Please enter a valid phone number." at bounding box center [514, 387] width 386 height 38
click at [377, 392] on label "Phone" at bounding box center [404, 398] width 167 height 16
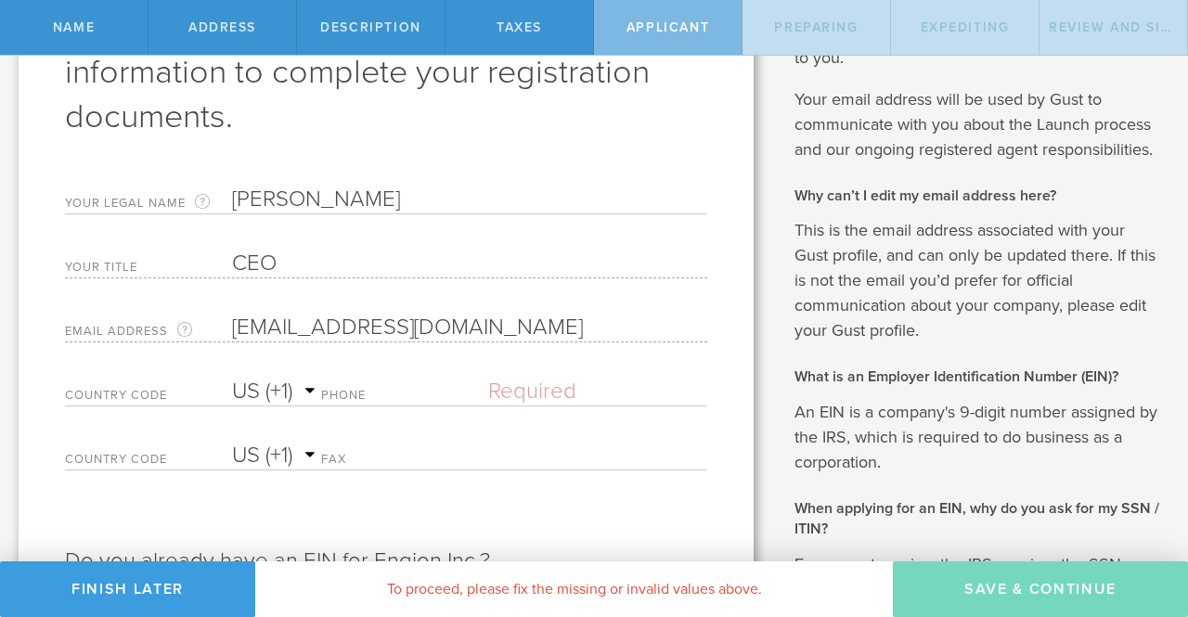
click at [552, 385] on input "text" at bounding box center [597, 392] width 219 height 28
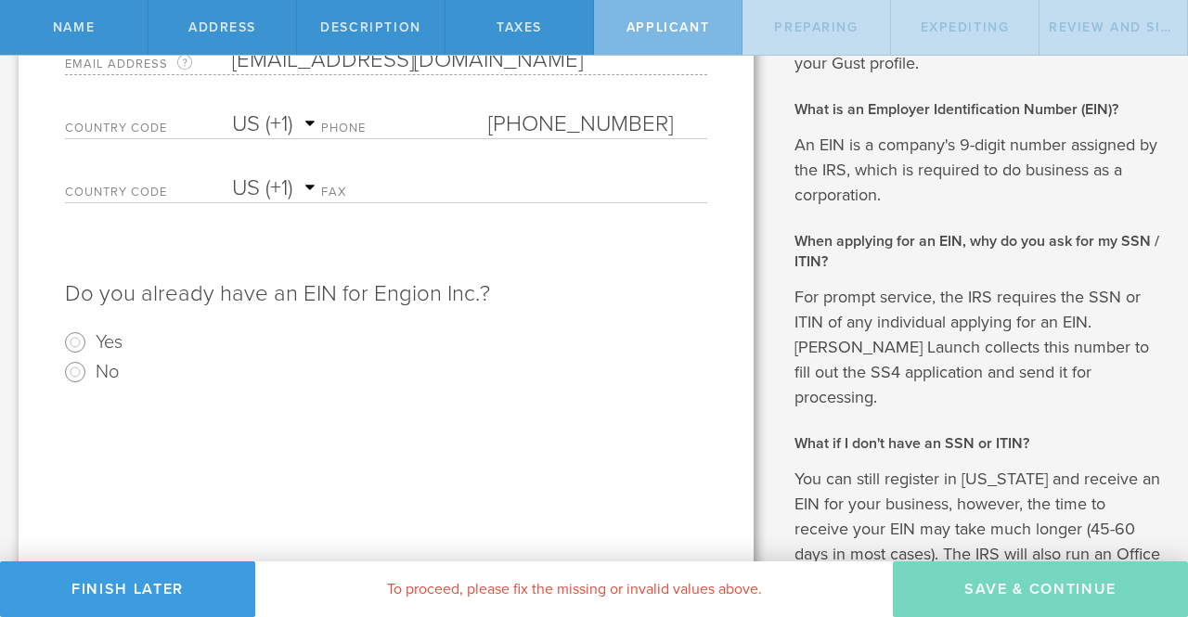
scroll to position [434, 0]
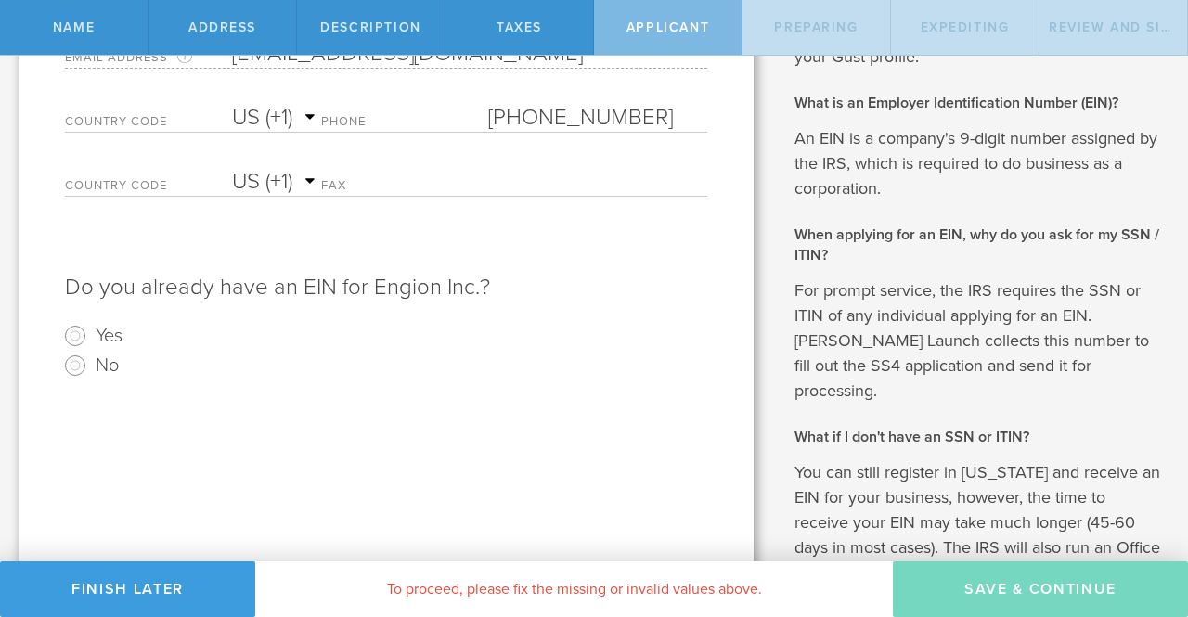
type input "(617) 335-6599"
click at [84, 363] on input "No" at bounding box center [75, 366] width 30 height 30
radio input "true"
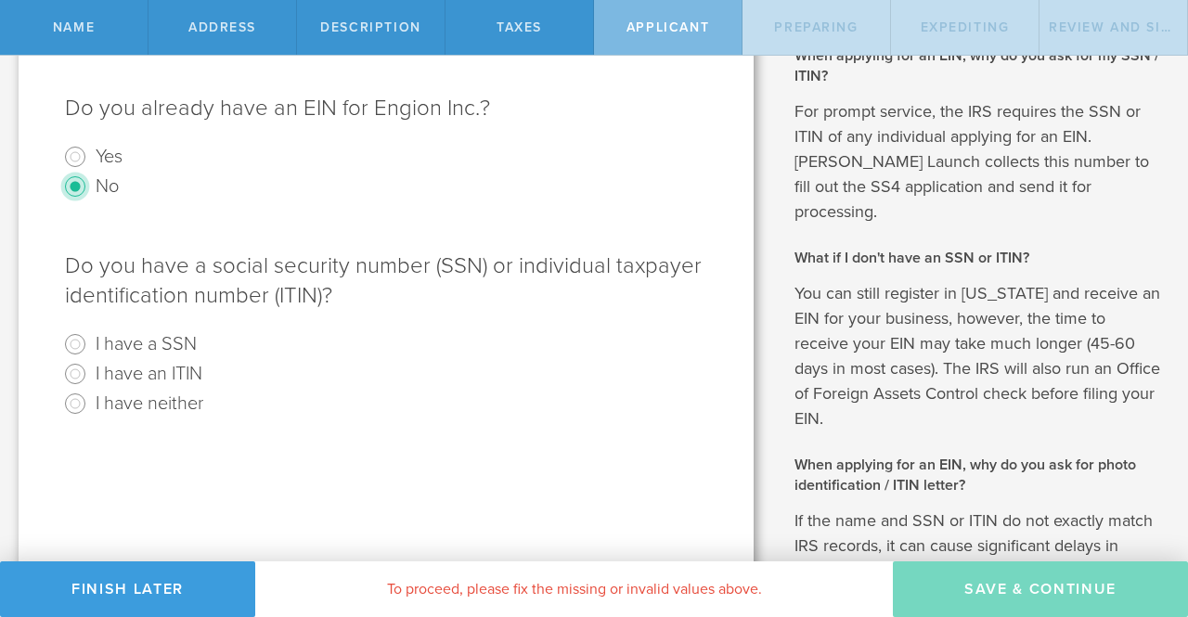
scroll to position [618, 0]
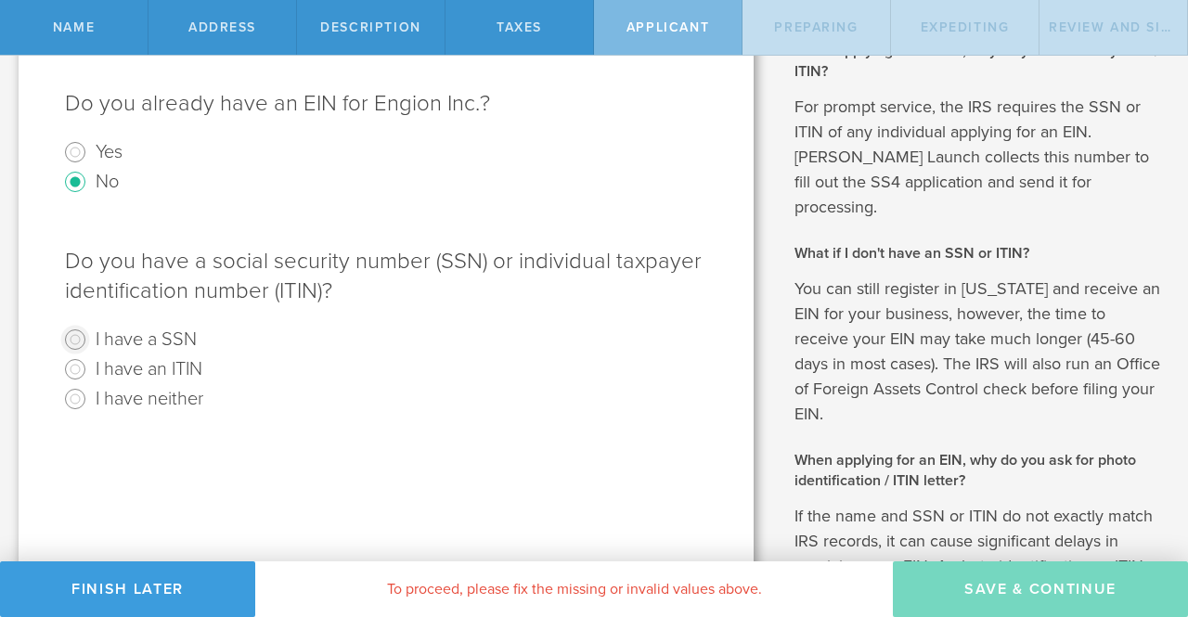
click at [74, 335] on input "I have a SSN" at bounding box center [75, 340] width 30 height 30
radio input "true"
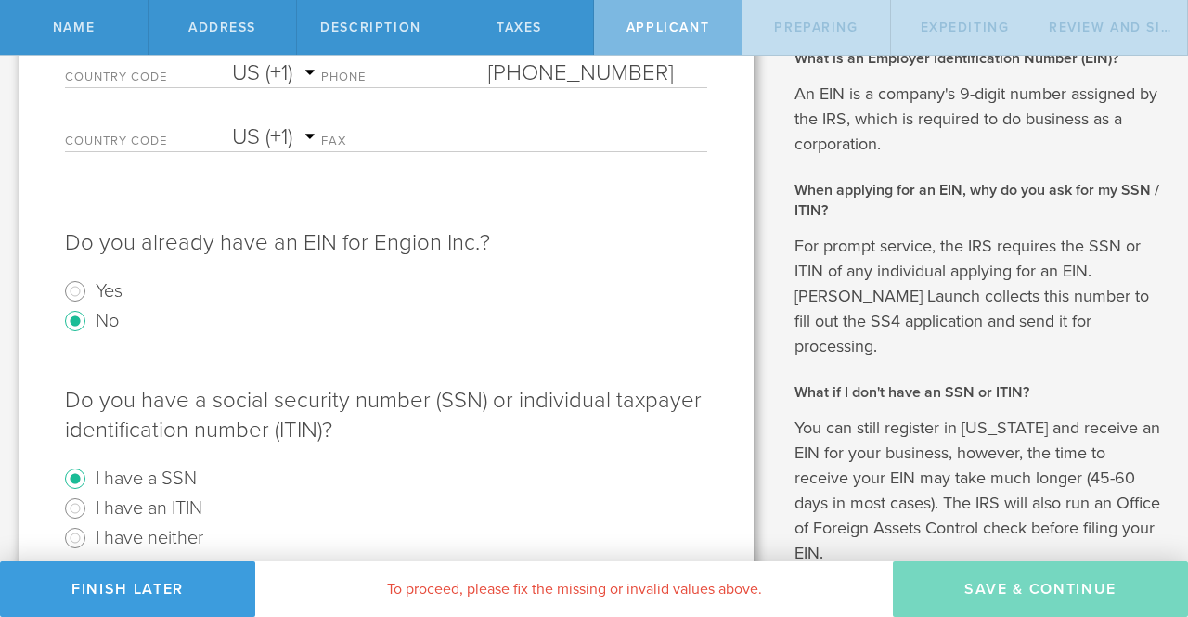
scroll to position [795, 0]
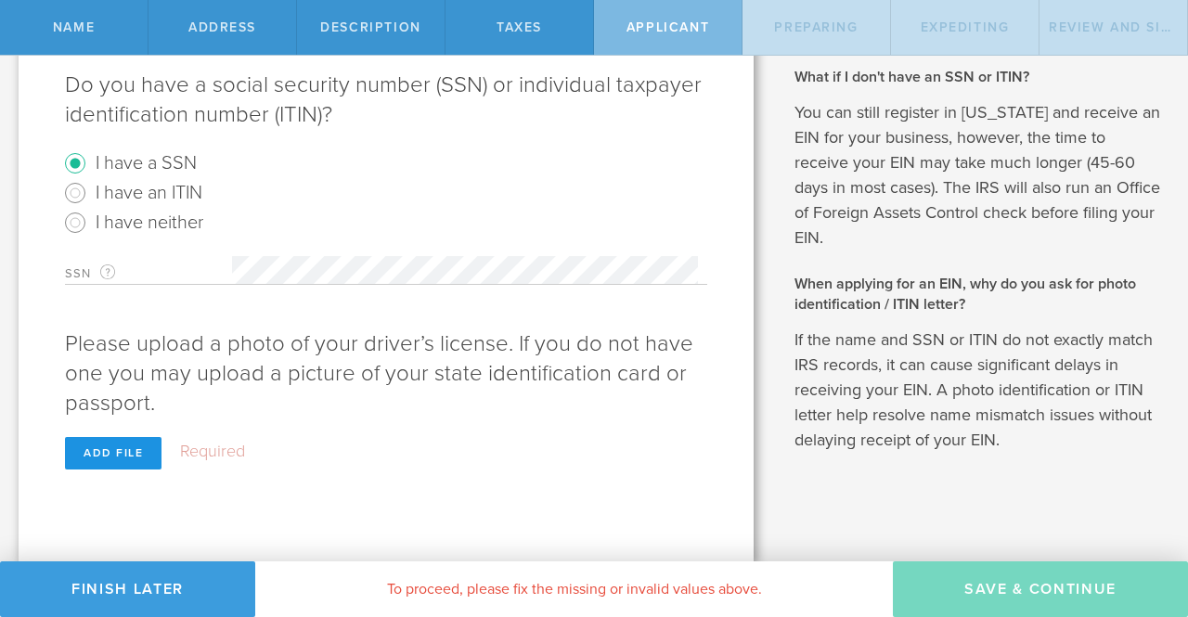
click at [106, 456] on div "Add file" at bounding box center [113, 453] width 97 height 32
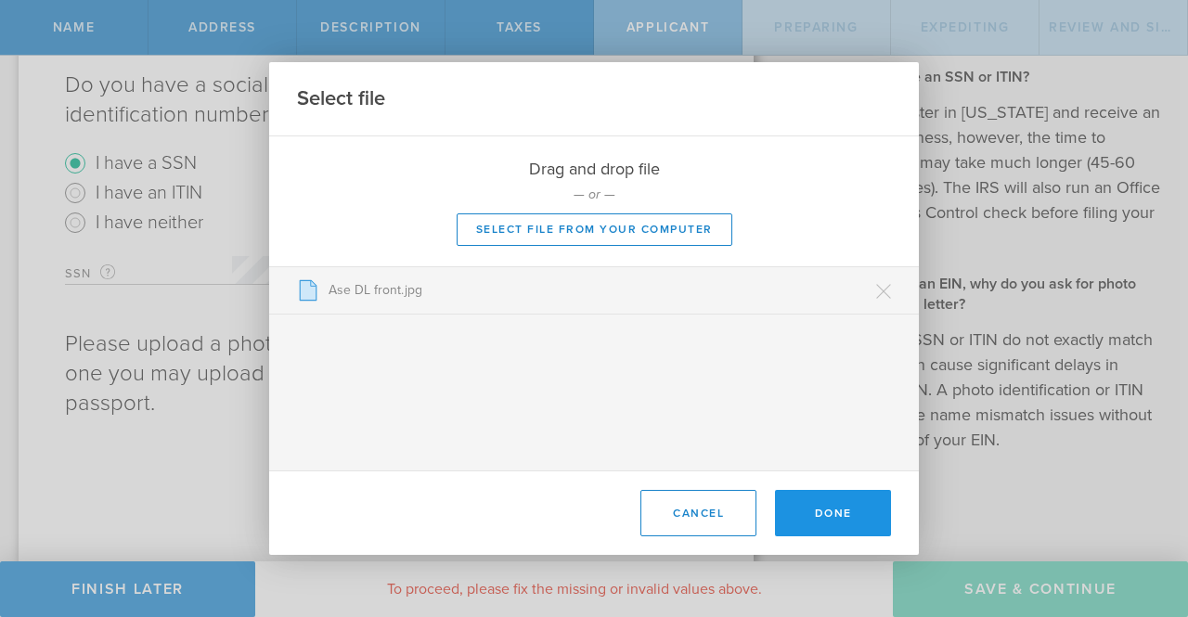
click at [843, 508] on button "Done" at bounding box center [833, 513] width 116 height 46
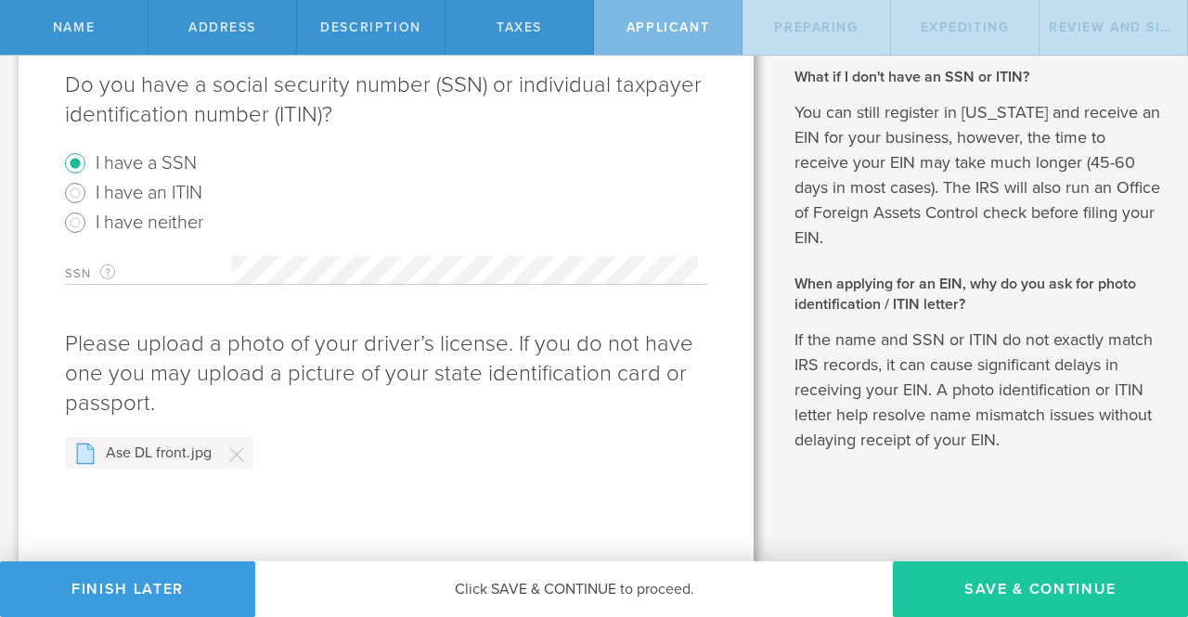
click at [1006, 583] on button "Save & Continue" at bounding box center [1040, 590] width 295 height 56
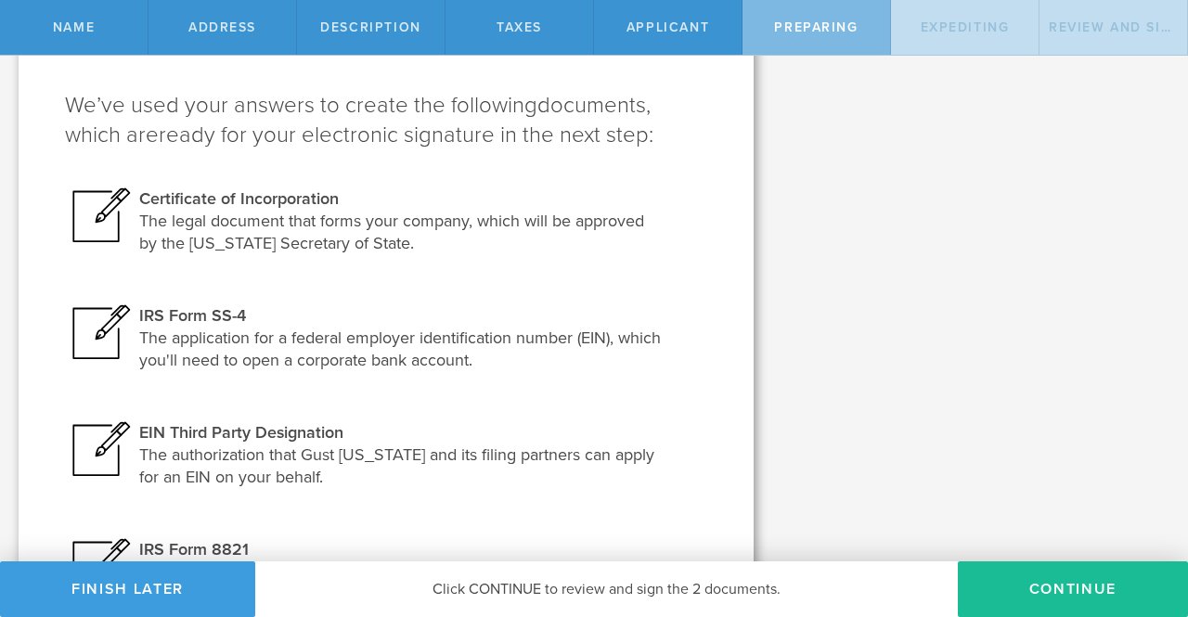
scroll to position [205, 0]
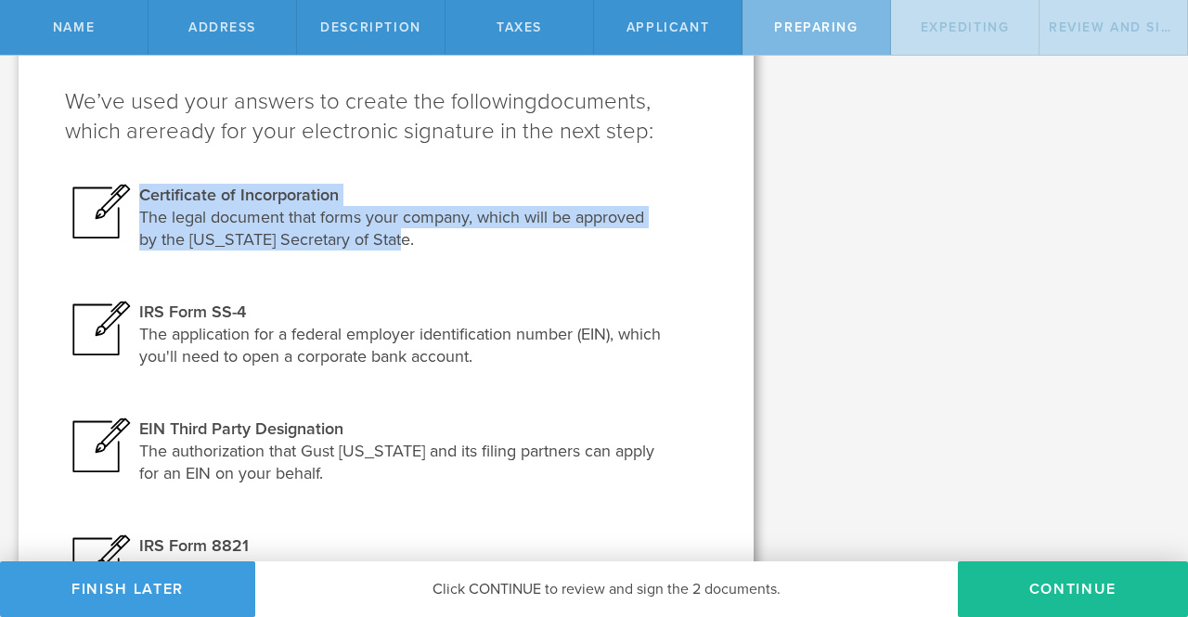
drag, startPoint x: 136, startPoint y: 192, endPoint x: 421, endPoint y: 245, distance: 290.7
click at [421, 245] on div "Certificate of Incorporation The legal document that forms your company, which …" at bounding box center [386, 231] width 642 height 95
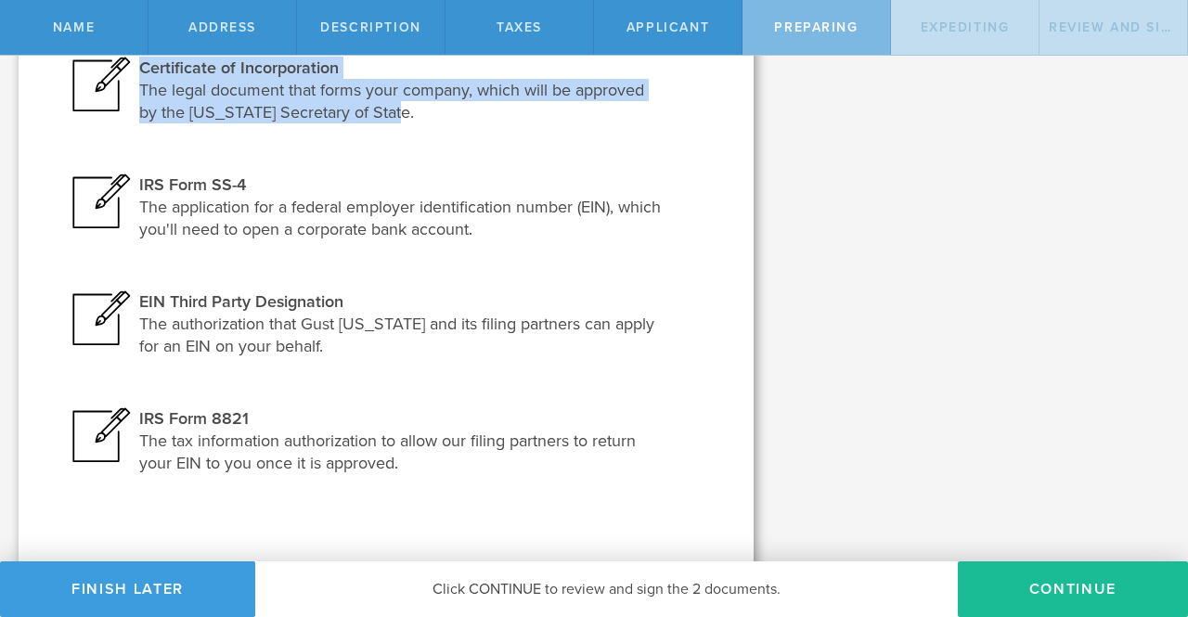
scroll to position [342, 0]
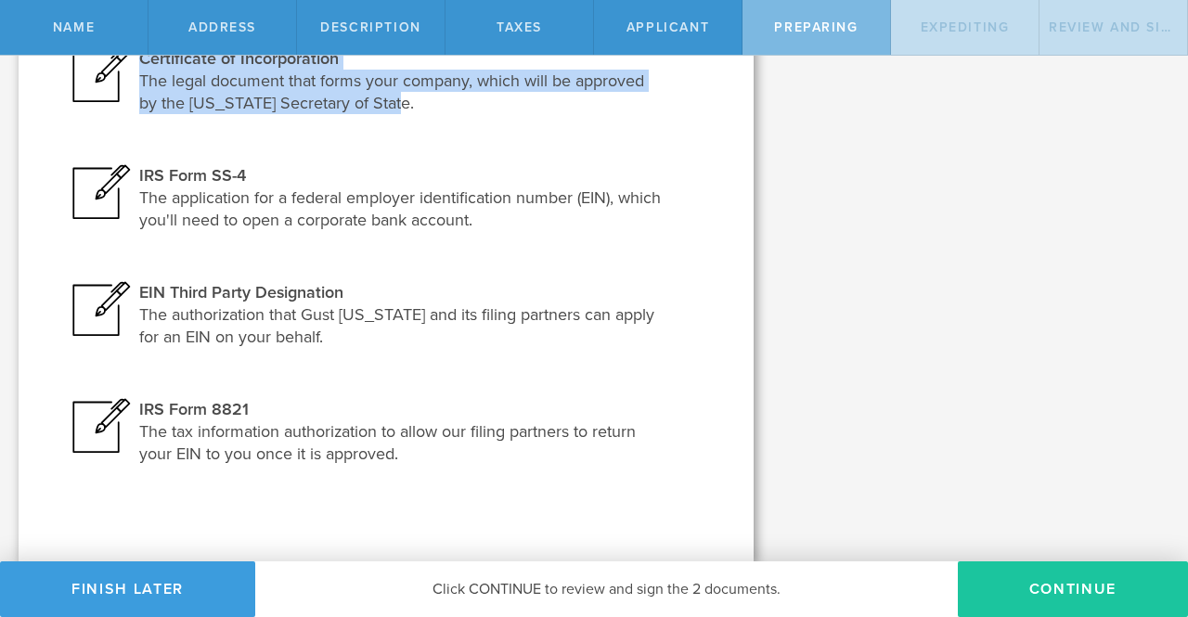
click at [1043, 603] on button "Continue" at bounding box center [1073, 590] width 230 height 56
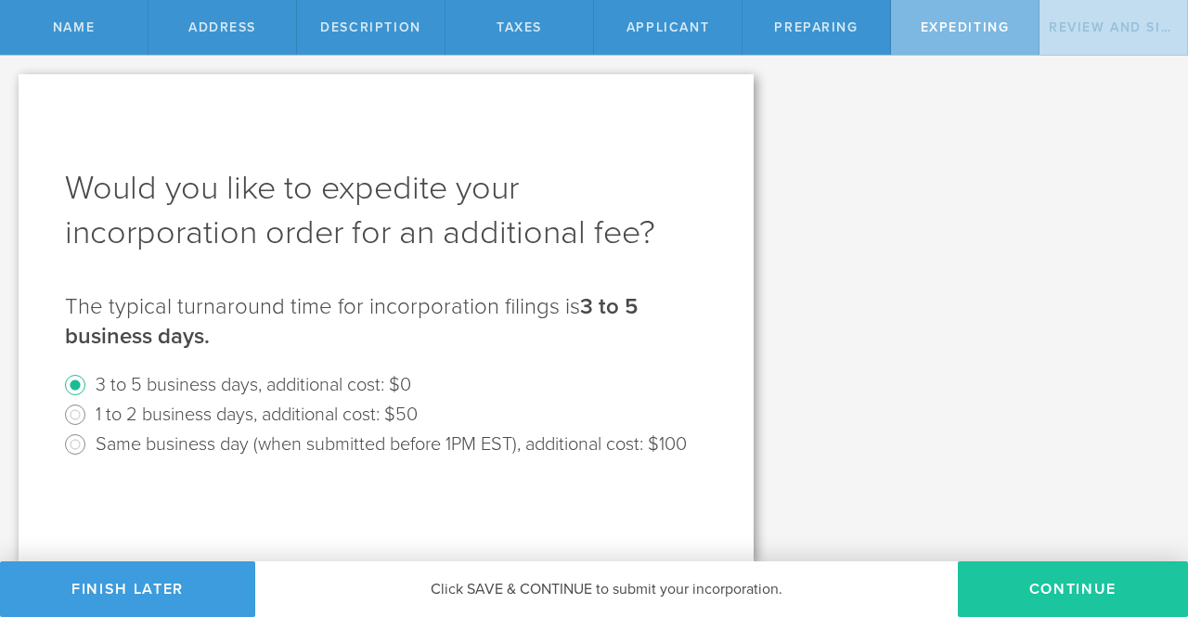
click at [1045, 586] on button "Continue" at bounding box center [1073, 590] width 230 height 56
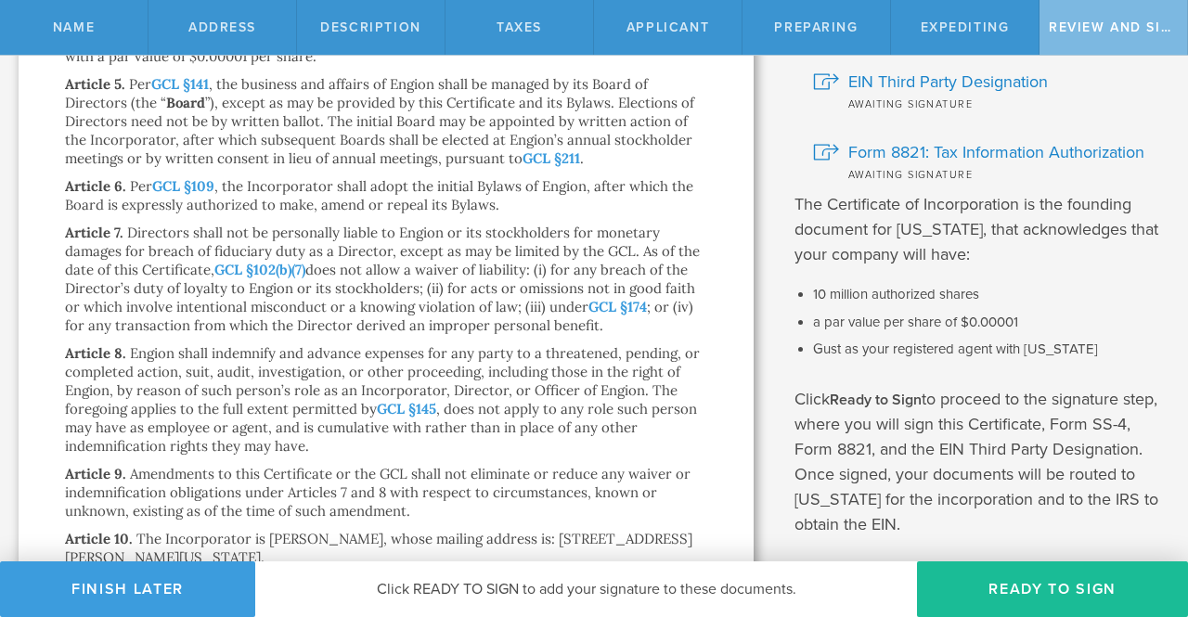
scroll to position [459, 0]
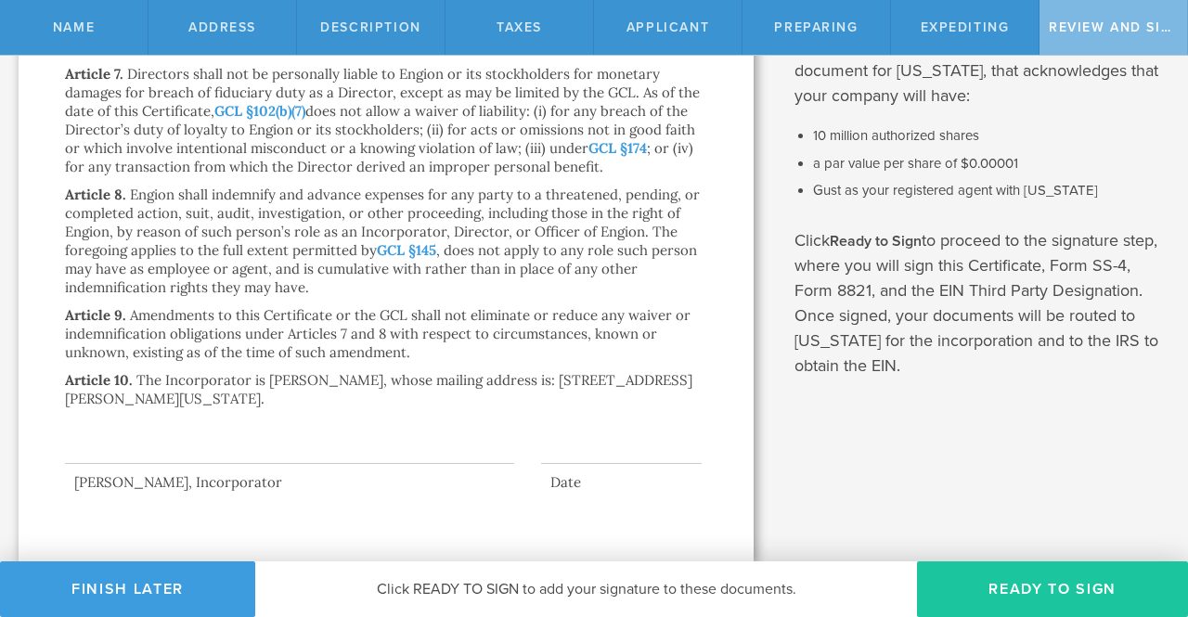
click at [1037, 605] on button "Ready to Sign" at bounding box center [1052, 590] width 271 height 56
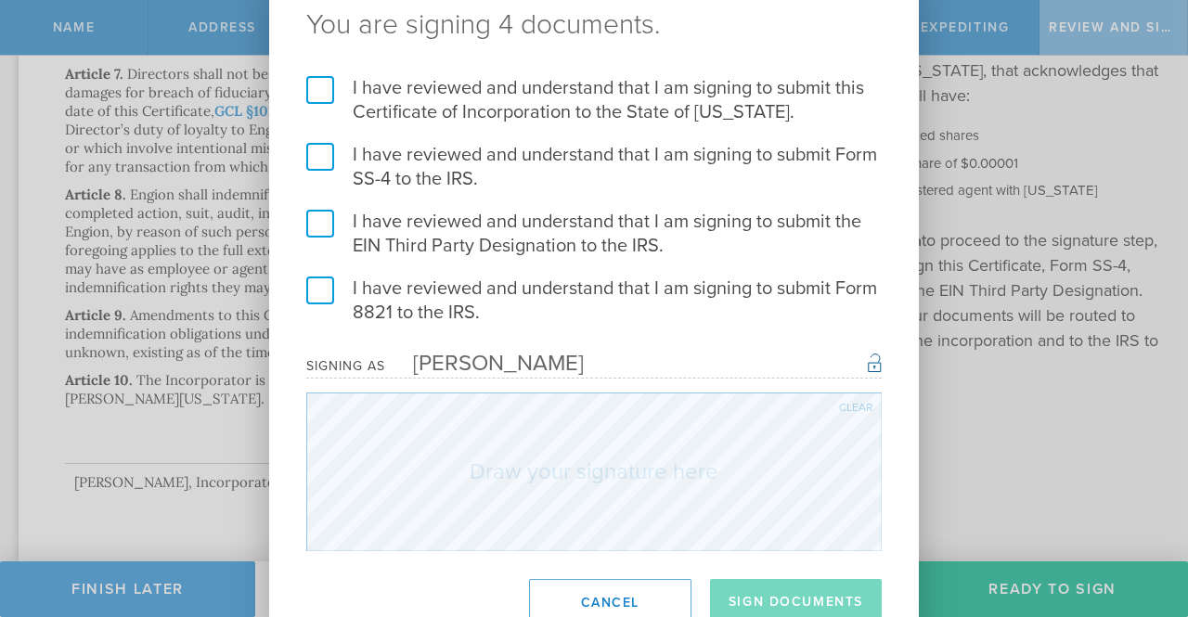
click at [324, 87] on label "I have reviewed and understand that I am signing to submit this Certificate of …" at bounding box center [593, 100] width 575 height 48
click at [0, 0] on input "I have reviewed and understand that I am signing to submit this Certificate of …" at bounding box center [0, 0] width 0 height 0
click at [312, 157] on label "I have reviewed and understand that I am signing to submit Form SS-4 to the IRS." at bounding box center [593, 167] width 575 height 48
click at [0, 0] on input "I have reviewed and understand that I am signing to submit Form SS-4 to the IRS." at bounding box center [0, 0] width 0 height 0
click at [313, 226] on label "I have reviewed and understand that I am signing to submit the EIN Third Party …" at bounding box center [593, 234] width 575 height 48
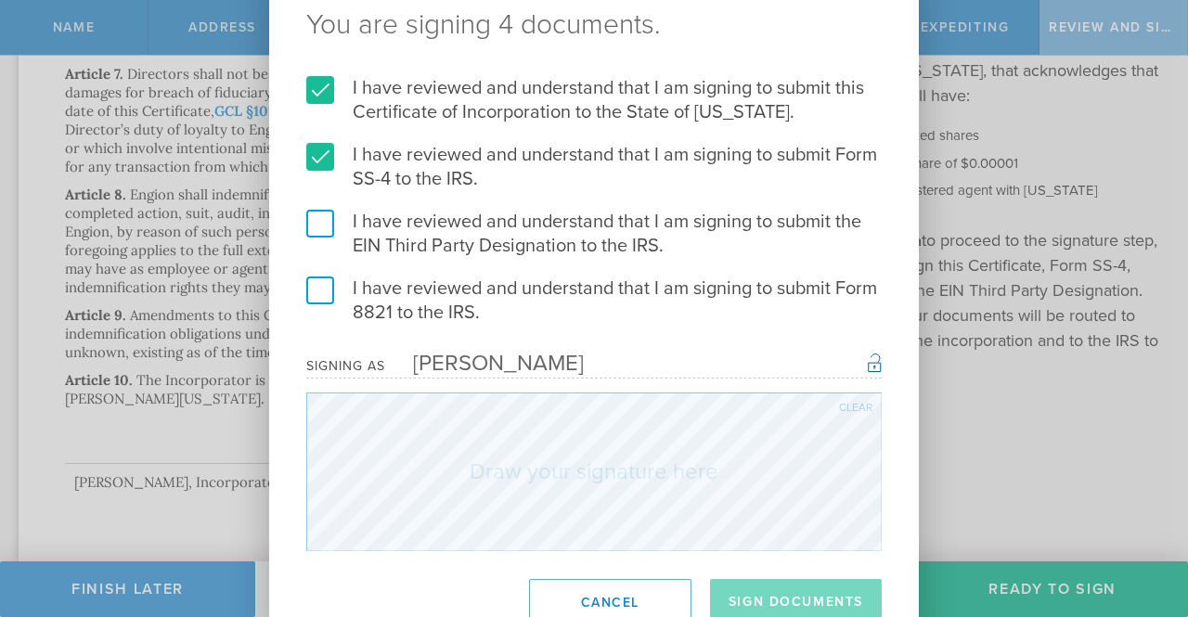
click at [0, 0] on input "I have reviewed and understand that I am signing to submit the EIN Third Party …" at bounding box center [0, 0] width 0 height 0
click at [315, 304] on label "I have reviewed and understand that I am signing to submit Form 8821 to the IRS." at bounding box center [593, 301] width 575 height 48
click at [0, 0] on input "I have reviewed and understand that I am signing to submit Form 8821 to the IRS." at bounding box center [0, 0] width 0 height 0
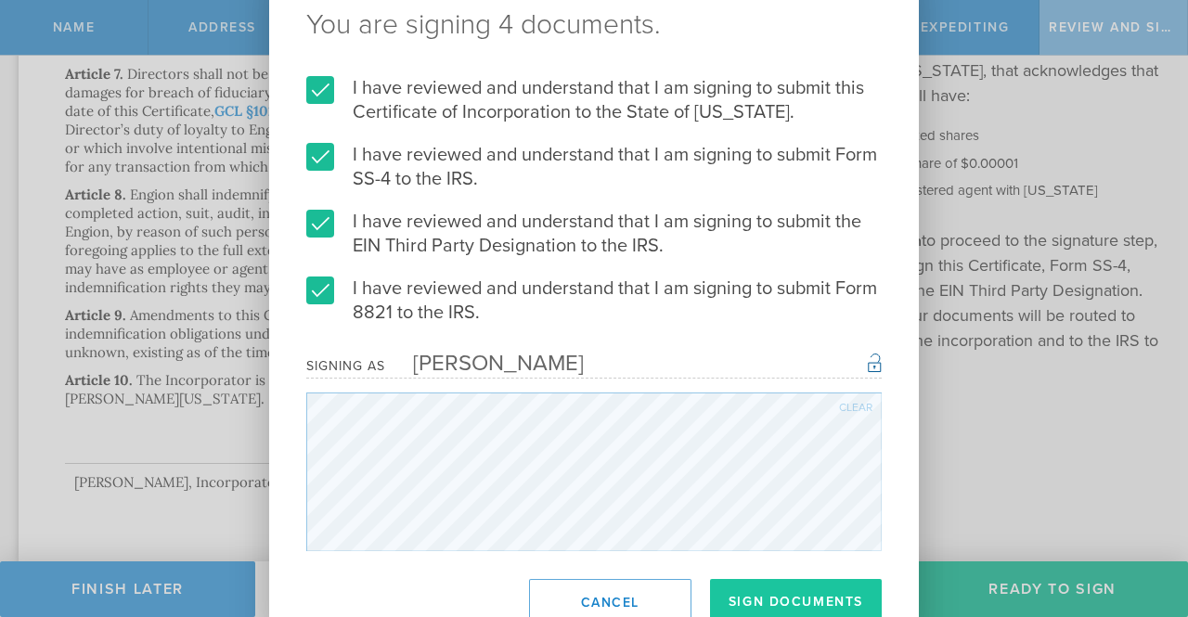
click at [781, 600] on button "Sign Documents" at bounding box center [796, 602] width 172 height 46
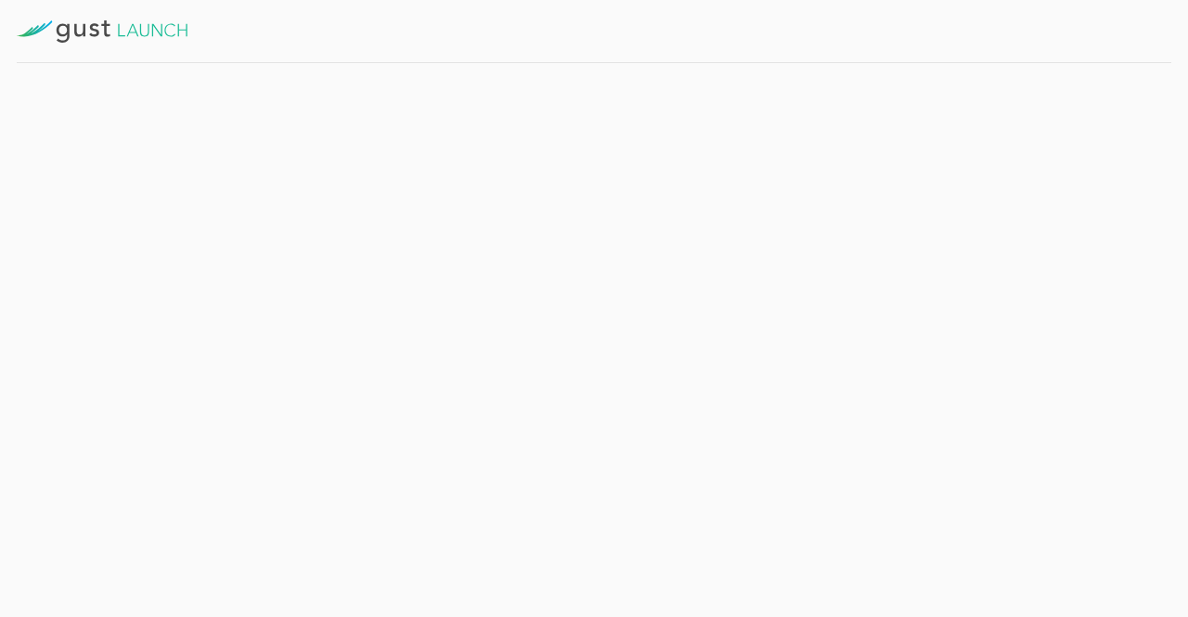
click at [65, 177] on div "Establish Governance" at bounding box center [184, 184] width 294 height 62
